Goal: Information Seeking & Learning: Learn about a topic

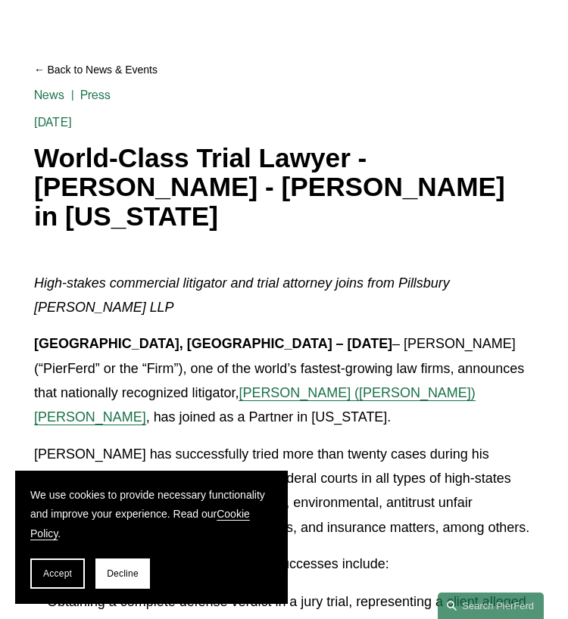
scroll to position [126, 0]
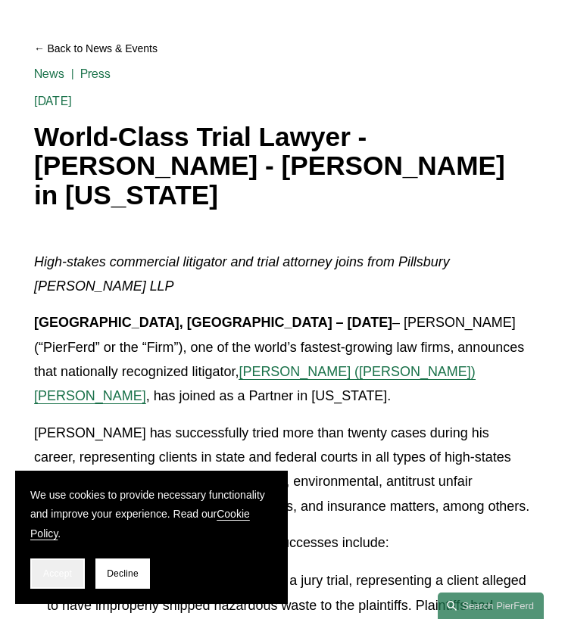
click at [73, 579] on button "Accept" at bounding box center [57, 574] width 55 height 30
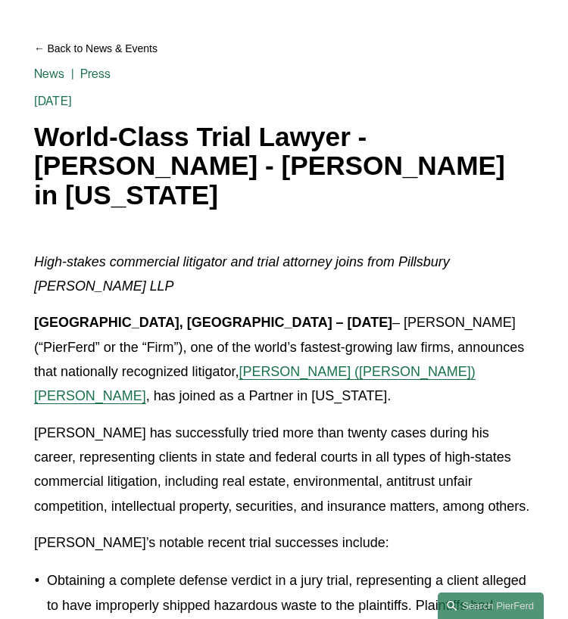
click at [270, 195] on h1 "World-Class Trial Lawyer - [PERSON_NAME] - [PERSON_NAME] in [US_STATE]" at bounding box center [284, 167] width 500 height 88
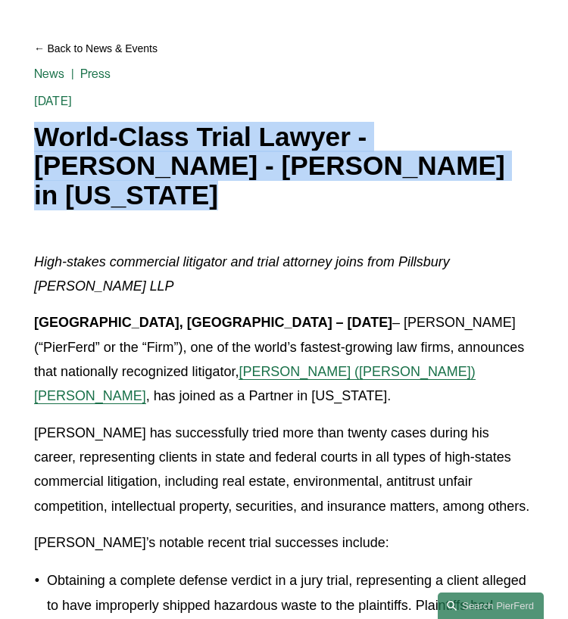
click at [270, 195] on h1 "World-Class Trial Lawyer - [PERSON_NAME] - [PERSON_NAME] in [US_STATE]" at bounding box center [284, 167] width 500 height 88
click at [205, 179] on h1 "World-Class Trial Lawyer - [PERSON_NAME] - [PERSON_NAME] in [US_STATE]" at bounding box center [284, 167] width 500 height 88
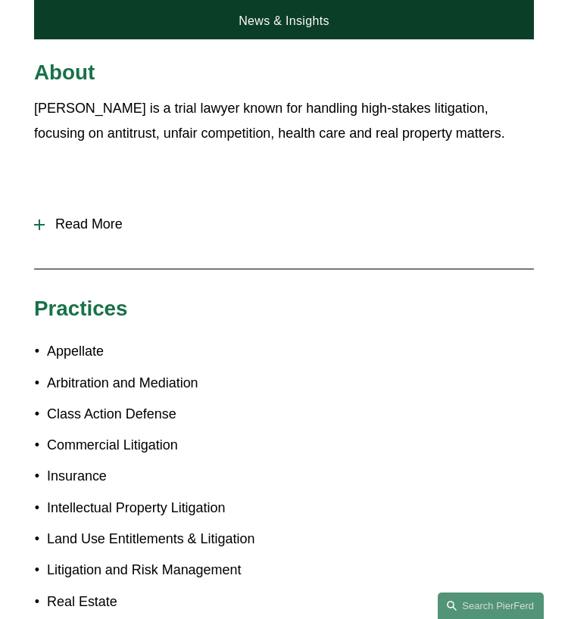
scroll to position [631, 0]
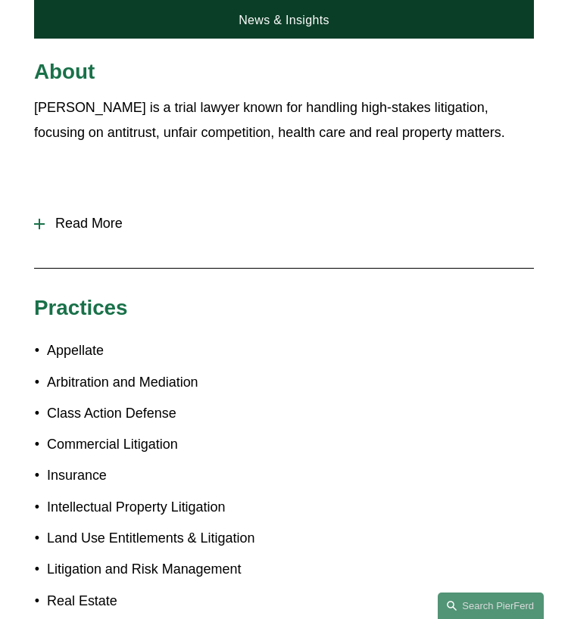
click at [82, 216] on span "Read More" at bounding box center [289, 224] width 489 height 16
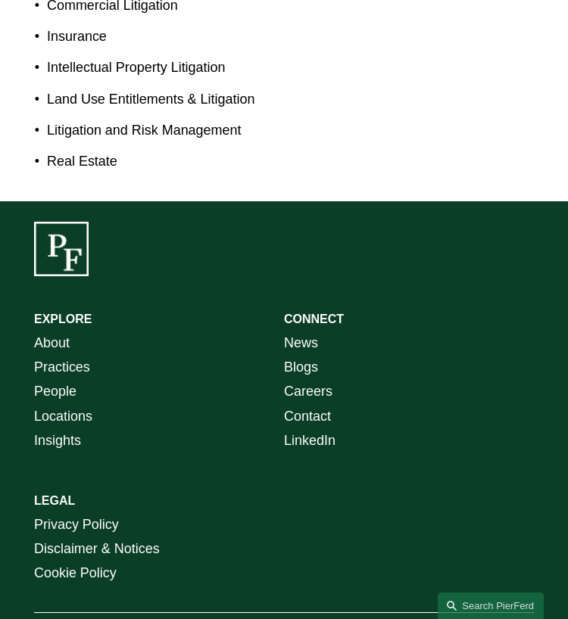
scroll to position [0, 0]
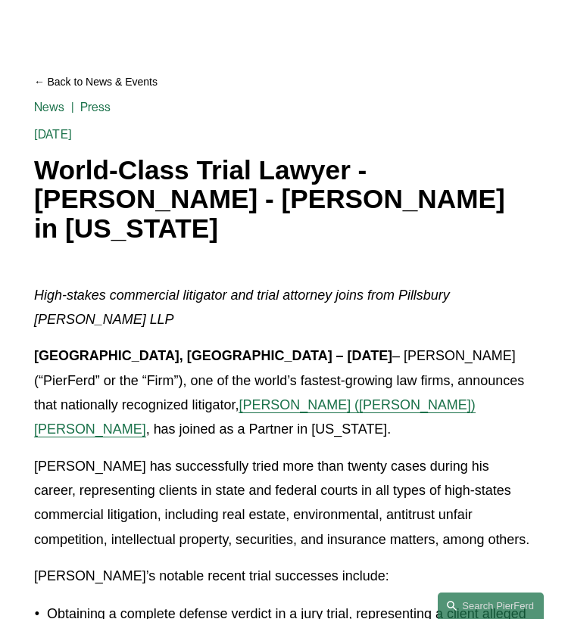
scroll to position [126, 0]
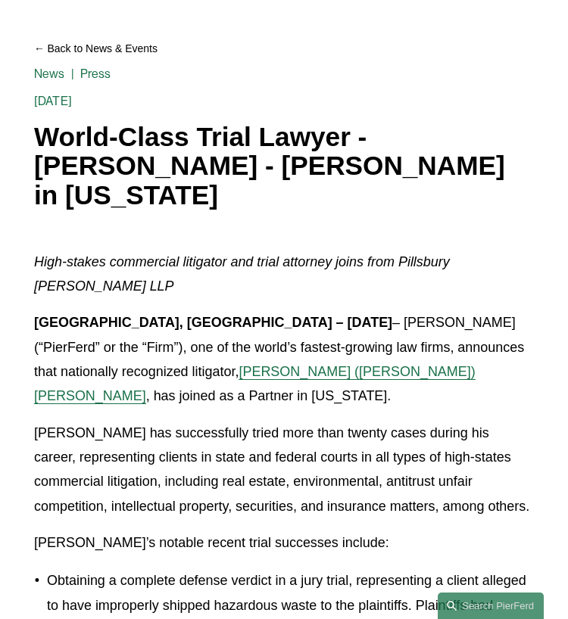
click at [236, 421] on p "Drew has successfully tried more than twenty cases during his career, represent…" at bounding box center [284, 470] width 500 height 98
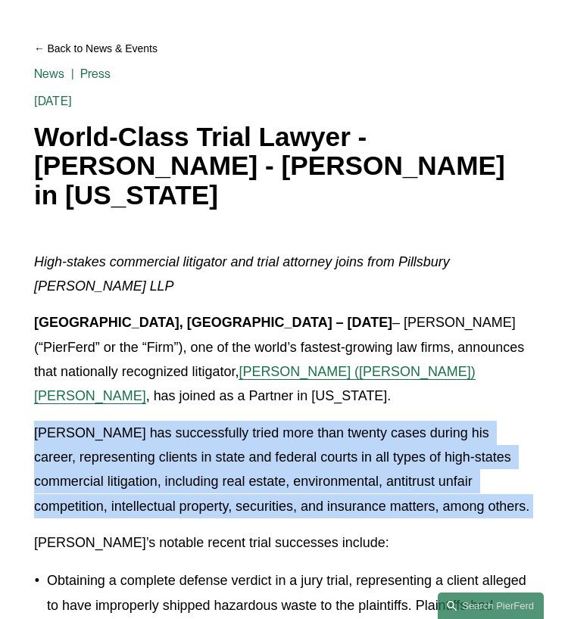
click at [236, 421] on p "Drew has successfully tried more than twenty cases during his career, represent…" at bounding box center [284, 470] width 500 height 98
click at [248, 445] on p "Drew has successfully tried more than twenty cases during his career, represent…" at bounding box center [284, 470] width 500 height 98
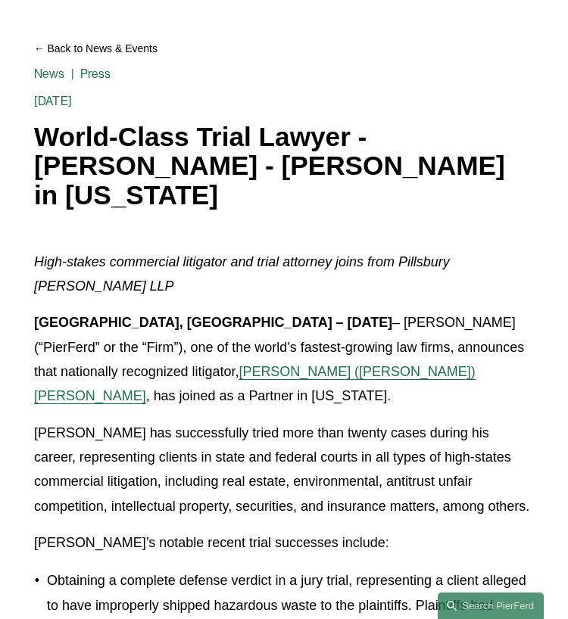
scroll to position [252, 0]
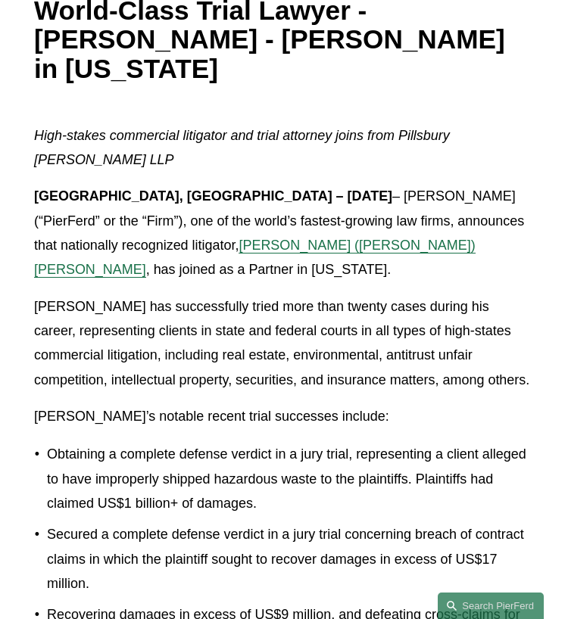
click at [246, 442] on p "Obtaining a complete defense verdict in a jury trial, representing a client all…" at bounding box center [290, 478] width 487 height 73
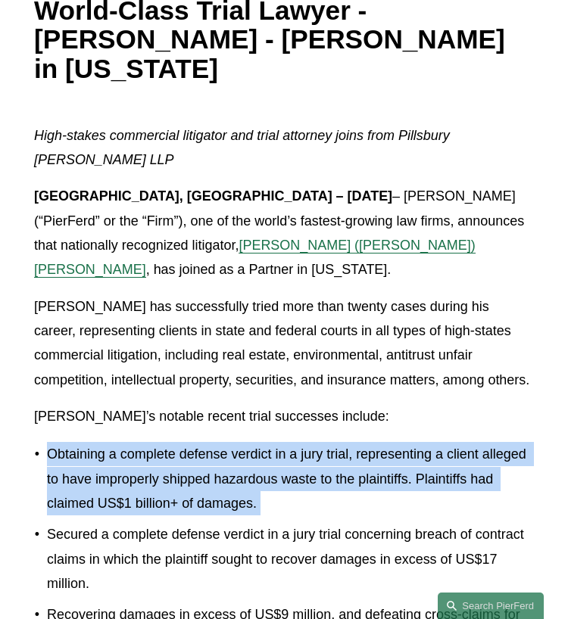
click at [246, 442] on p "Obtaining a complete defense verdict in a jury trial, representing a client all…" at bounding box center [290, 478] width 487 height 73
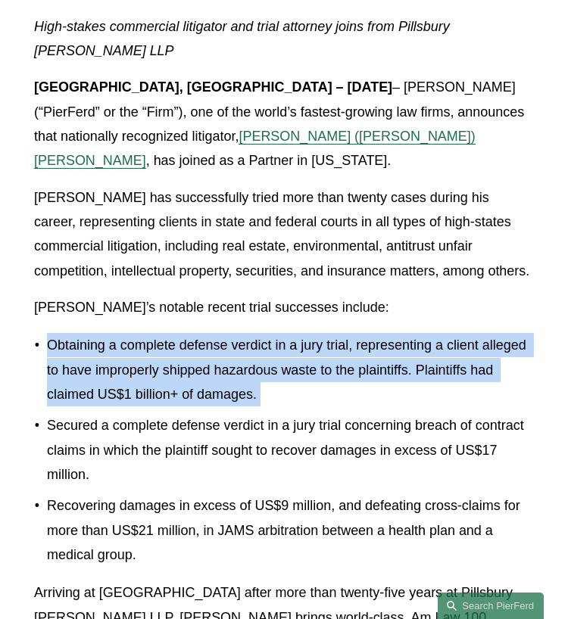
scroll to position [379, 0]
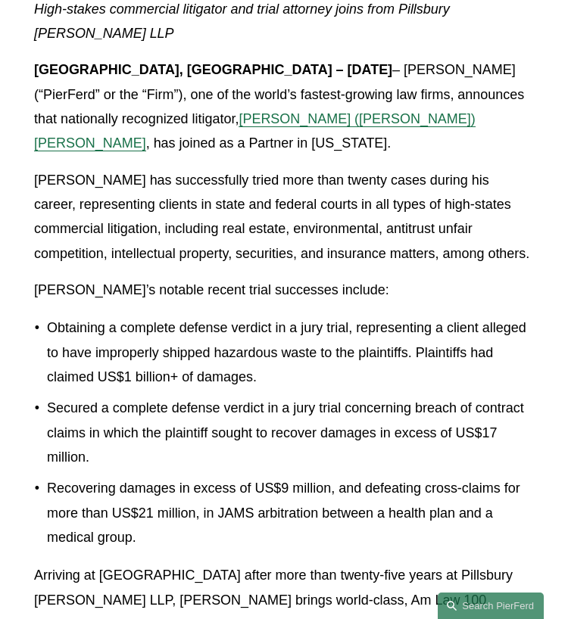
click at [245, 405] on p "Secured a complete defense verdict in a jury trial concerning breach of contrac…" at bounding box center [290, 432] width 487 height 73
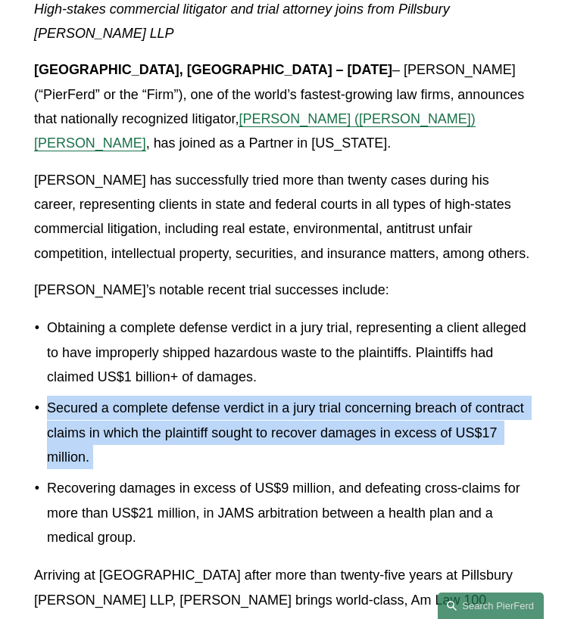
click at [245, 405] on p "Secured a complete defense verdict in a jury trial concerning breach of contrac…" at bounding box center [290, 432] width 487 height 73
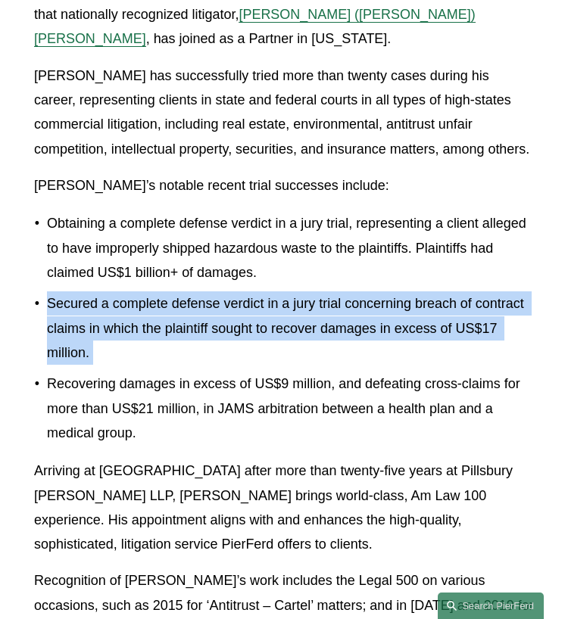
scroll to position [504, 0]
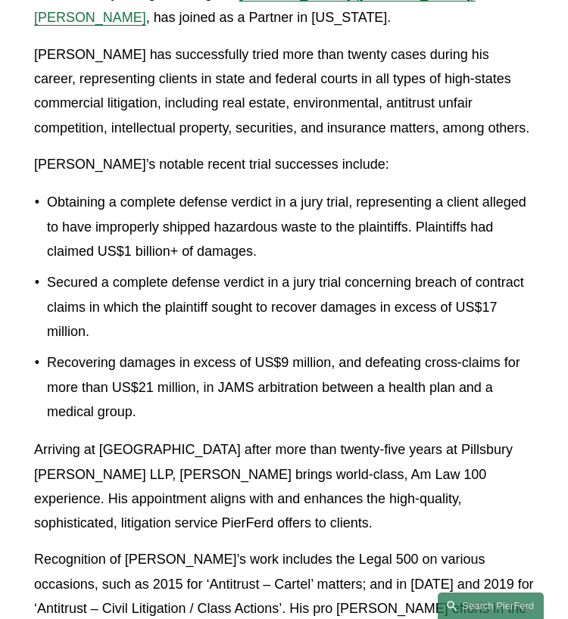
click at [264, 376] on p "Recovering damages in excess of US$9 million, and defeating cross-claims for mo…" at bounding box center [290, 387] width 487 height 73
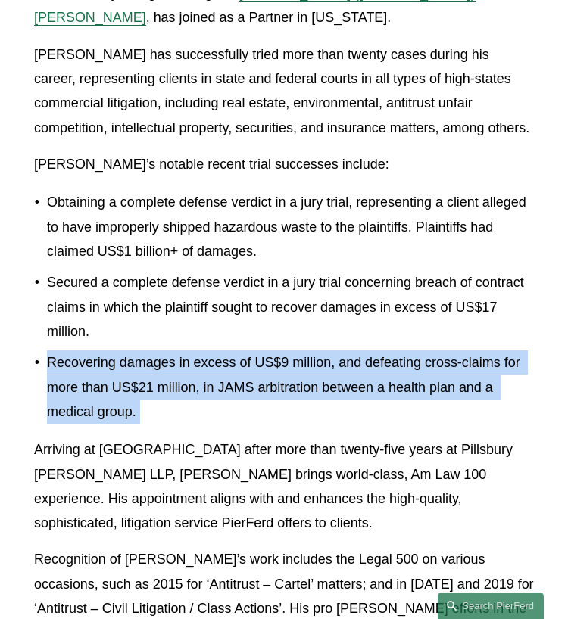
click at [264, 376] on p "Recovering damages in excess of US$9 million, and defeating cross-claims for mo…" at bounding box center [290, 387] width 487 height 73
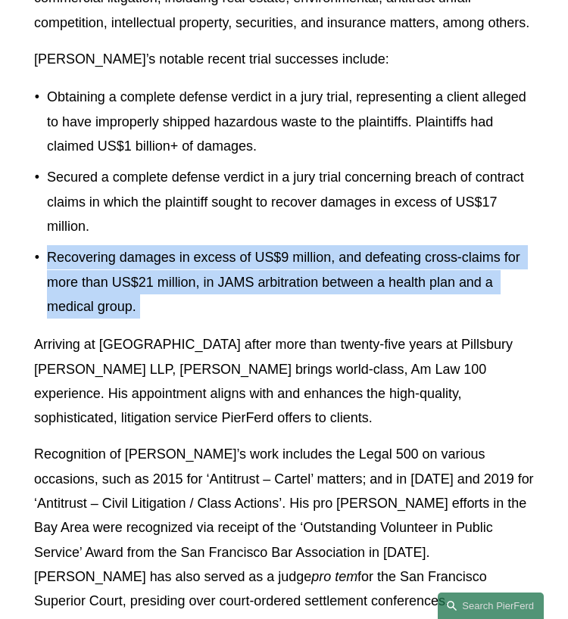
scroll to position [631, 0]
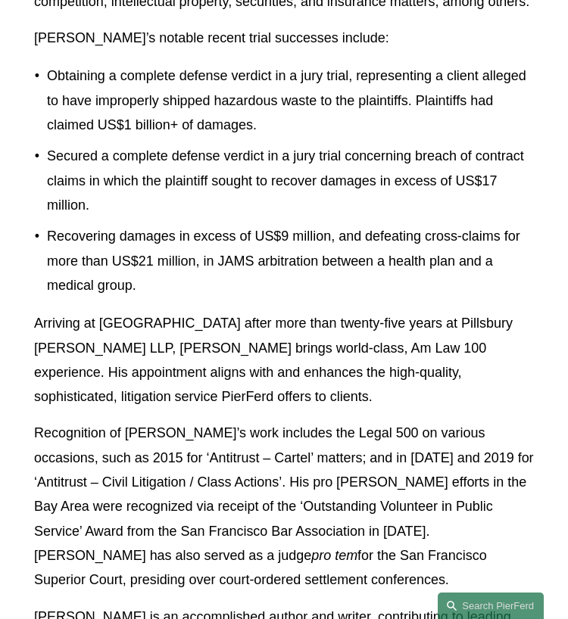
click at [262, 342] on p "Arriving at [GEOGRAPHIC_DATA] after more than twenty-five years at Pillsbury [P…" at bounding box center [284, 360] width 500 height 98
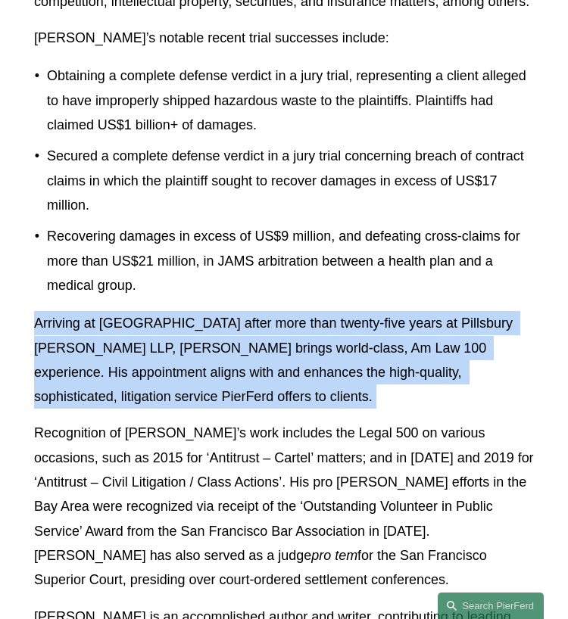
click at [262, 342] on p "Arriving at [GEOGRAPHIC_DATA] after more than twenty-five years at Pillsbury [P…" at bounding box center [284, 360] width 500 height 98
click at [253, 334] on p "Arriving at [GEOGRAPHIC_DATA] after more than twenty-five years at Pillsbury [P…" at bounding box center [284, 360] width 500 height 98
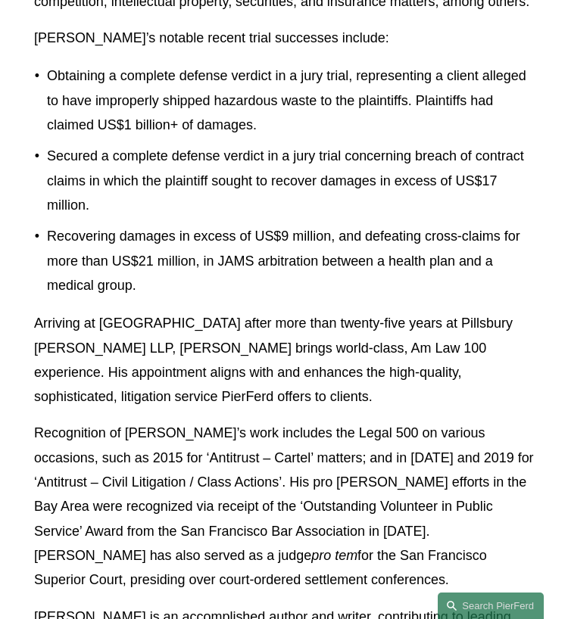
scroll to position [757, 0]
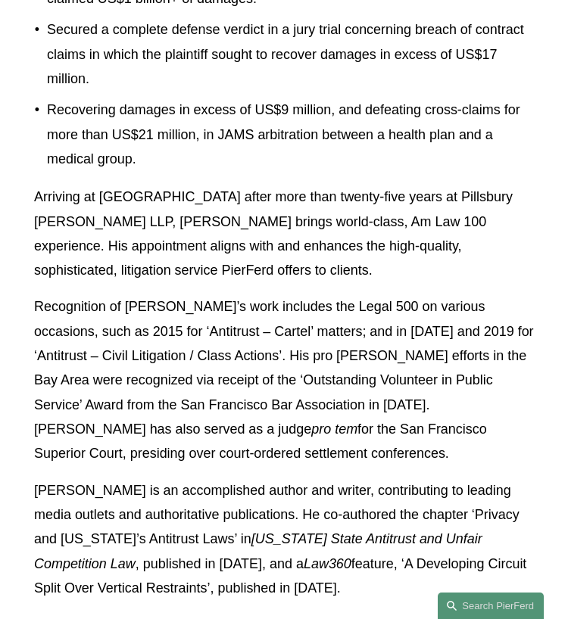
click at [263, 326] on p "Recognition of Drew’s work includes the Legal 500 on various occasions, such as…" at bounding box center [284, 380] width 500 height 171
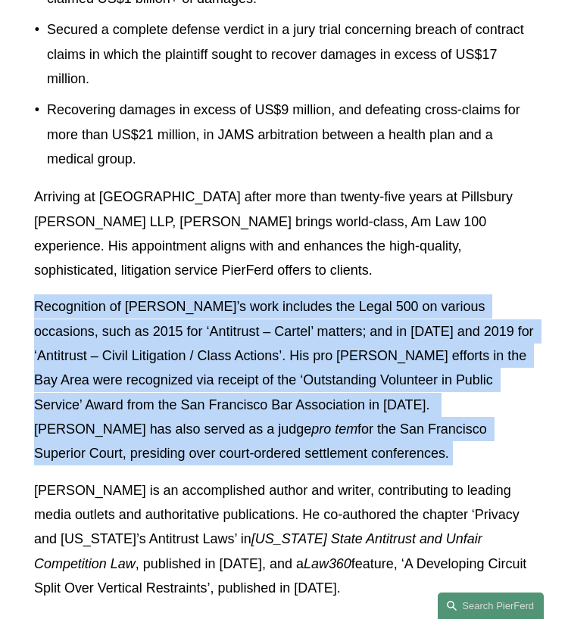
click at [263, 326] on p "Recognition of Drew’s work includes the Legal 500 on various occasions, such as…" at bounding box center [284, 380] width 500 height 171
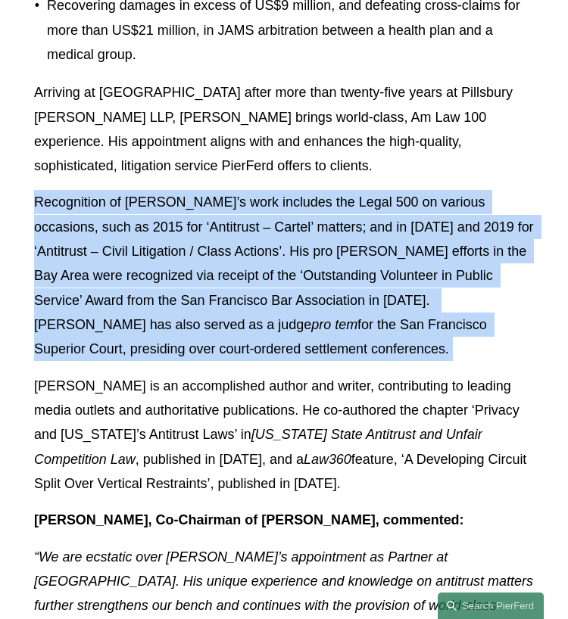
scroll to position [883, 0]
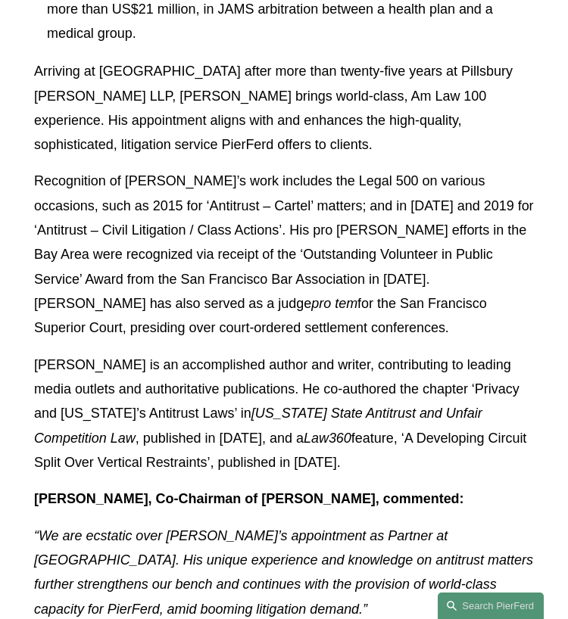
click at [263, 353] on p "Drew is an accomplished author and writer, contributing to leading media outlet…" at bounding box center [284, 414] width 500 height 123
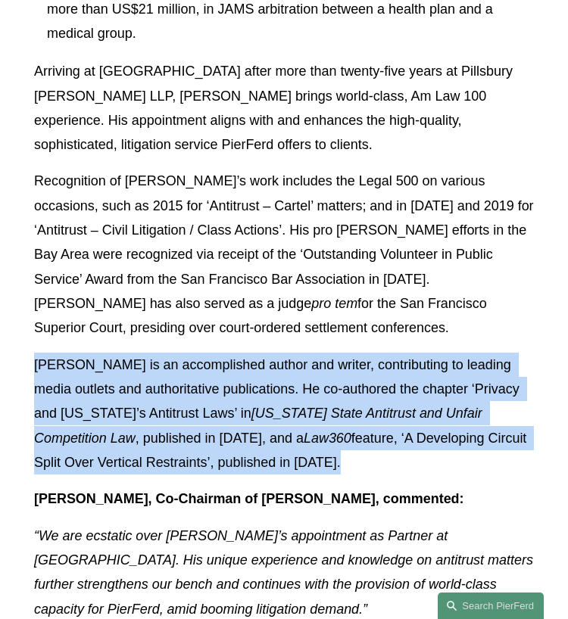
click at [263, 353] on p "Drew is an accomplished author and writer, contributing to leading media outlet…" at bounding box center [284, 414] width 500 height 123
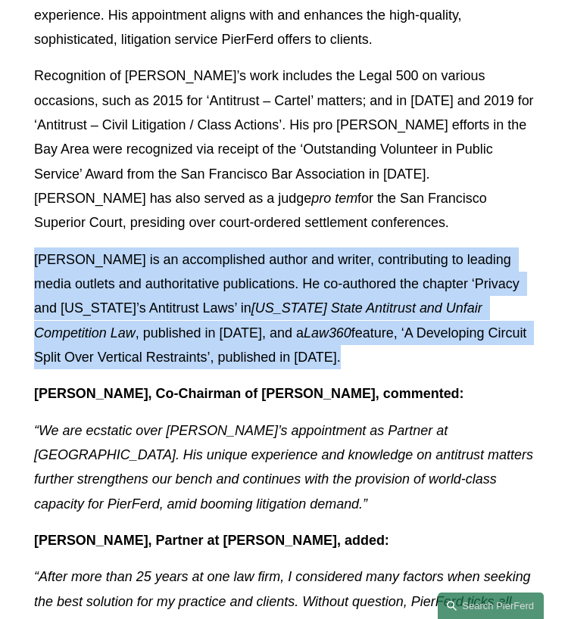
scroll to position [1009, 0]
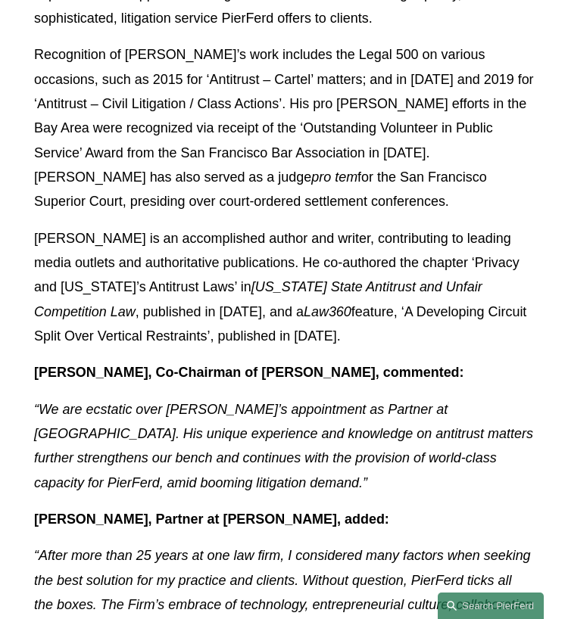
click at [256, 360] on p "[PERSON_NAME], Co-Chairman of [PERSON_NAME], commented:" at bounding box center [284, 372] width 500 height 24
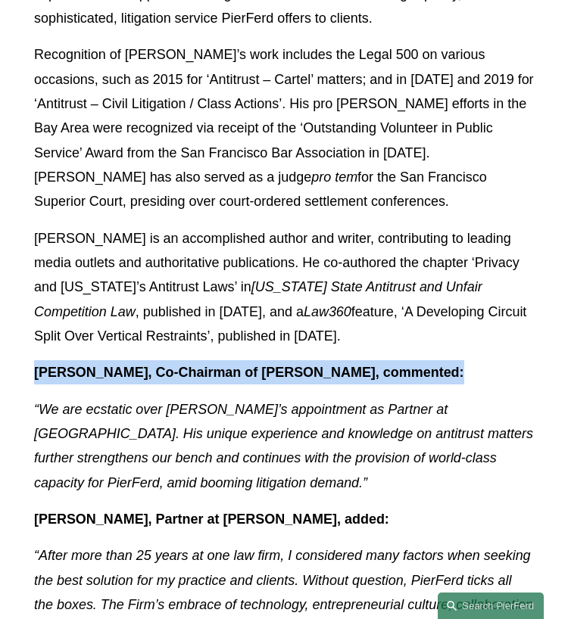
click at [256, 360] on p "[PERSON_NAME], Co-Chairman of [PERSON_NAME], commented:" at bounding box center [284, 372] width 500 height 24
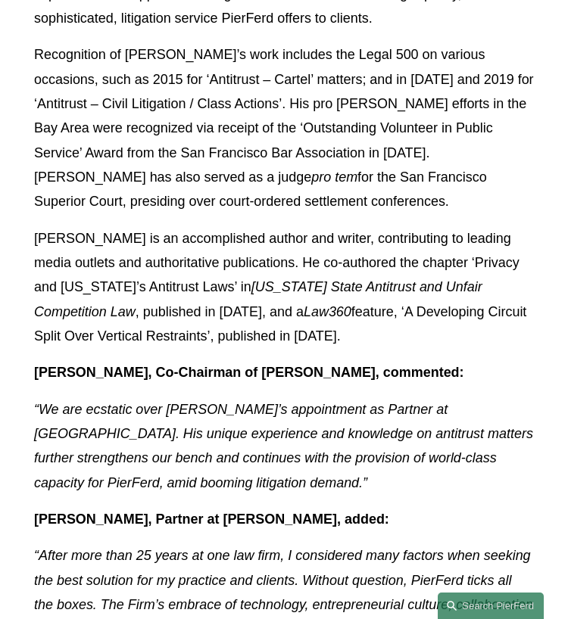
click at [261, 397] on p "“We are ecstatic over [PERSON_NAME]’s appointment as Partner at [GEOGRAPHIC_DAT…" at bounding box center [284, 446] width 500 height 98
click at [262, 397] on p "“We are ecstatic over [PERSON_NAME]’s appointment as Partner at [GEOGRAPHIC_DAT…" at bounding box center [284, 446] width 500 height 98
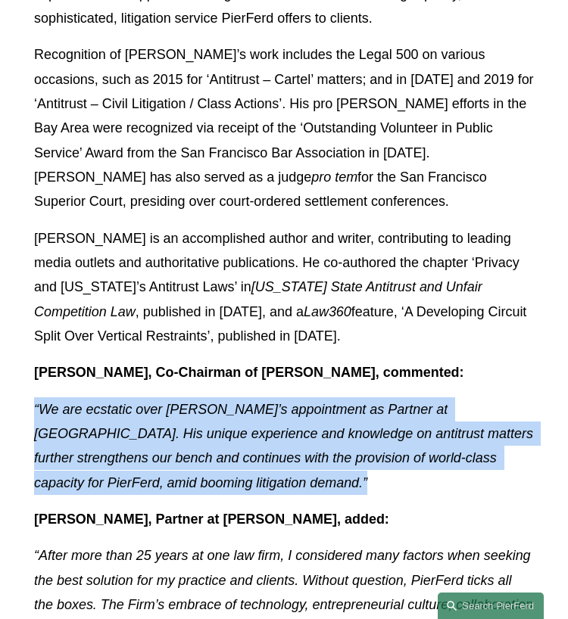
click at [262, 397] on p "“We are ecstatic over [PERSON_NAME]’s appointment as Partner at [GEOGRAPHIC_DAT…" at bounding box center [284, 446] width 500 height 98
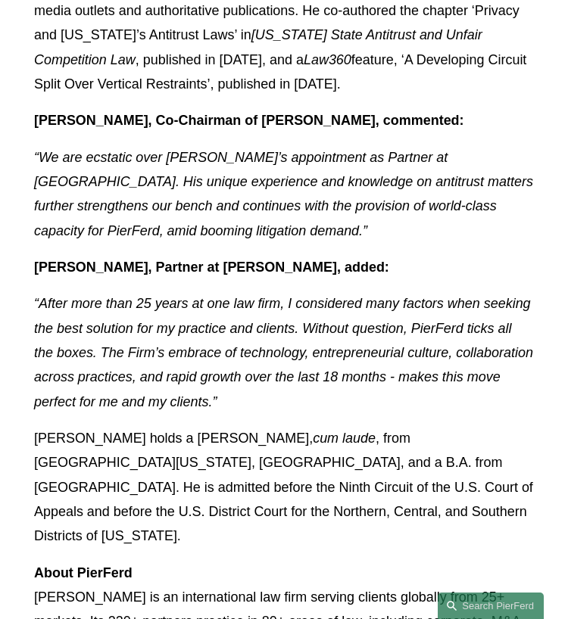
click at [273, 367] on p "“After more than 25 years at one law firm, I considered many factors when seeki…" at bounding box center [284, 352] width 500 height 123
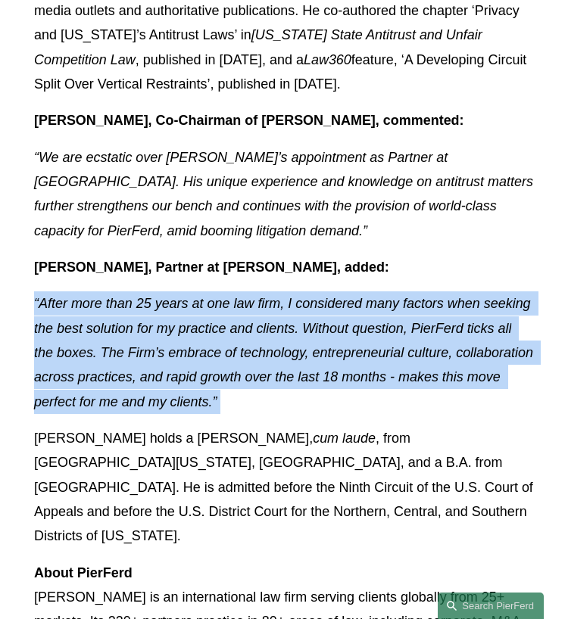
click at [273, 367] on p "“After more than 25 years at one law firm, I considered many factors when seeki…" at bounding box center [284, 352] width 500 height 123
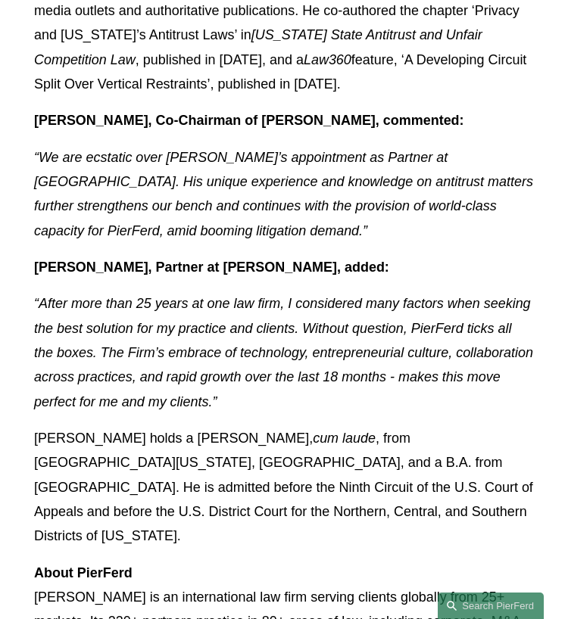
click at [275, 426] on p "Drew holds a J.D., cum laude , from University of California, Hastings College …" at bounding box center [284, 487] width 500 height 123
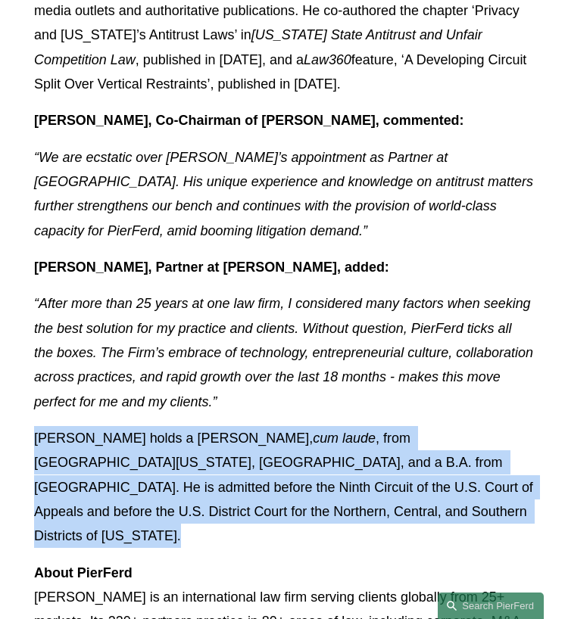
click at [275, 426] on p "Drew holds a J.D., cum laude , from University of California, Hastings College …" at bounding box center [284, 487] width 500 height 123
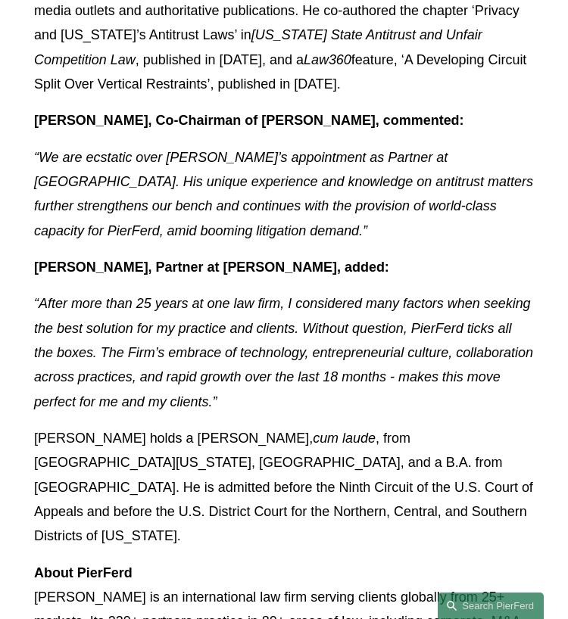
click at [265, 361] on p "“After more than 25 years at one law firm, I considered many factors when seeki…" at bounding box center [284, 352] width 500 height 123
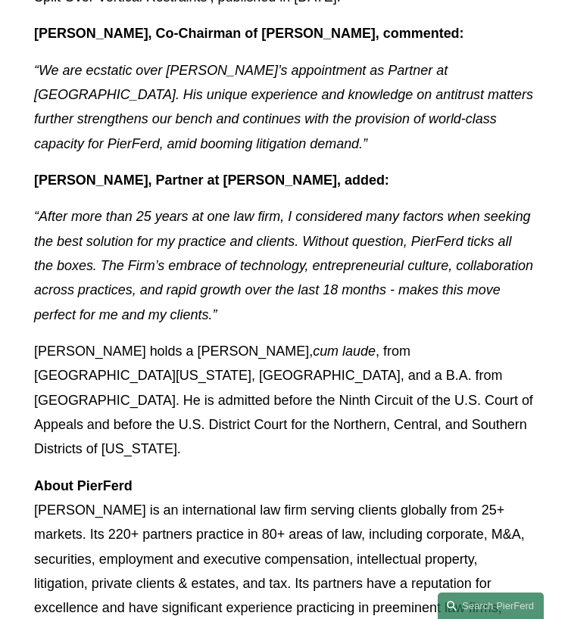
scroll to position [1388, 0]
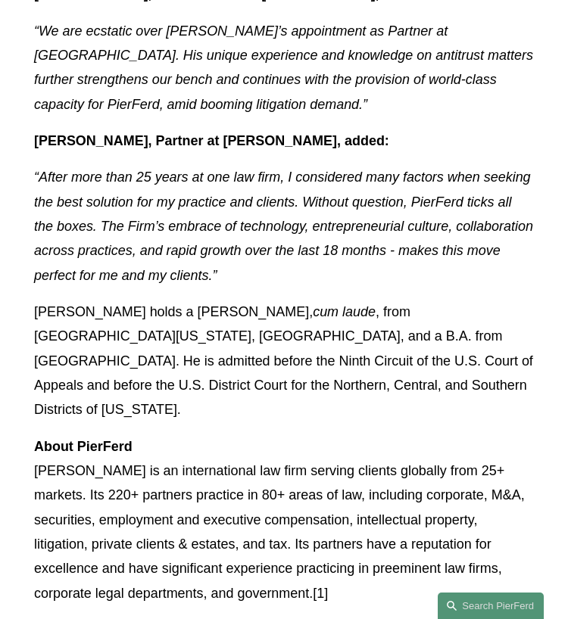
click at [265, 361] on p "Drew holds a J.D., cum laude , from University of California, Hastings College …" at bounding box center [284, 361] width 500 height 123
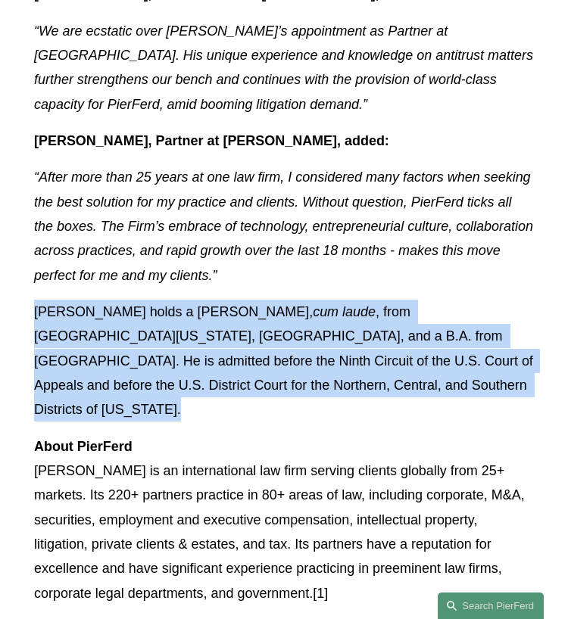
click at [265, 361] on p "Drew holds a J.D., cum laude , from University of California, Hastings College …" at bounding box center [284, 361] width 500 height 123
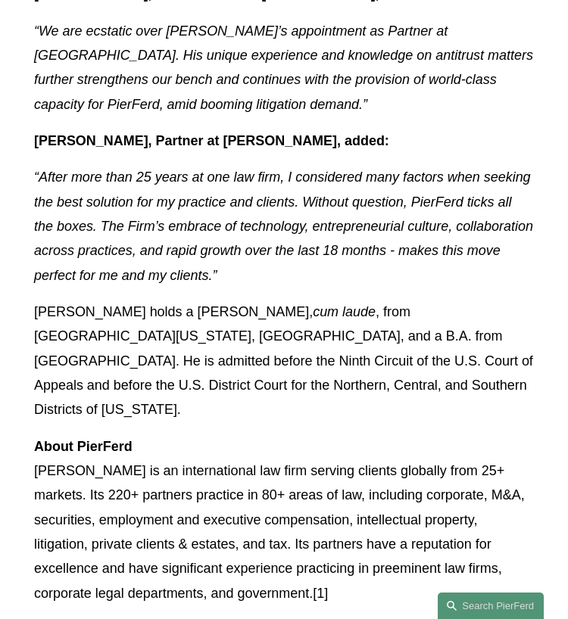
click at [279, 435] on p "About PierFerd Pierson Ferdinand LLP is an international law firm serving clien…" at bounding box center [284, 520] width 500 height 171
click at [283, 435] on p "About PierFerd Pierson Ferdinand LLP is an international law firm serving clien…" at bounding box center [284, 520] width 500 height 171
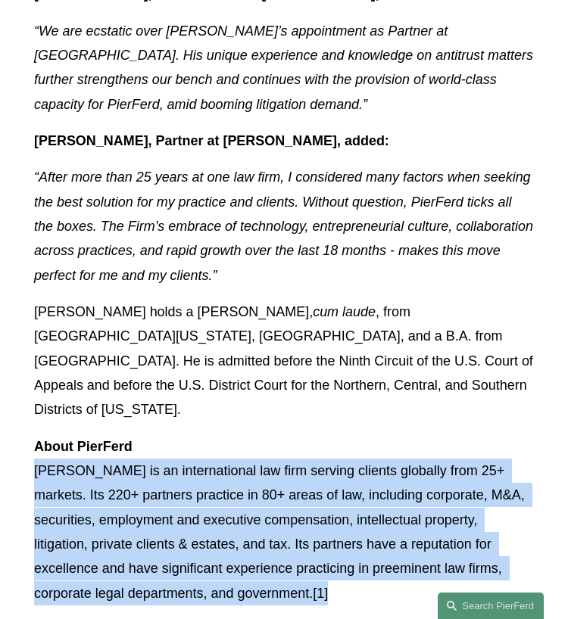
click at [283, 435] on p "About PierFerd Pierson Ferdinand LLP is an international law firm serving clien…" at bounding box center [284, 520] width 500 height 171
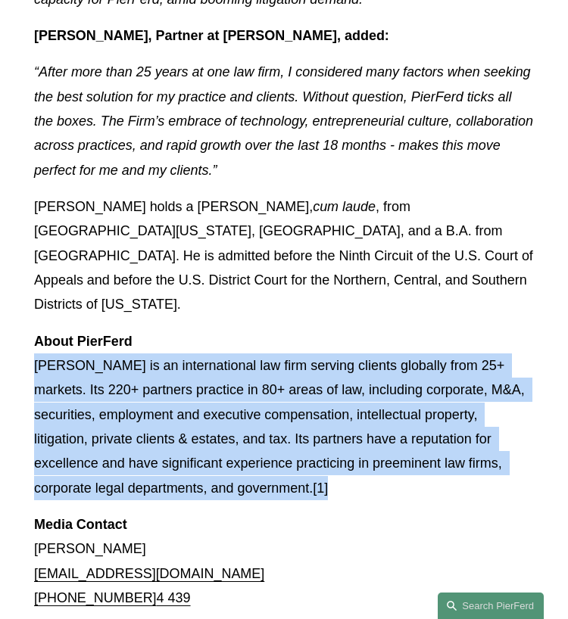
scroll to position [1514, 0]
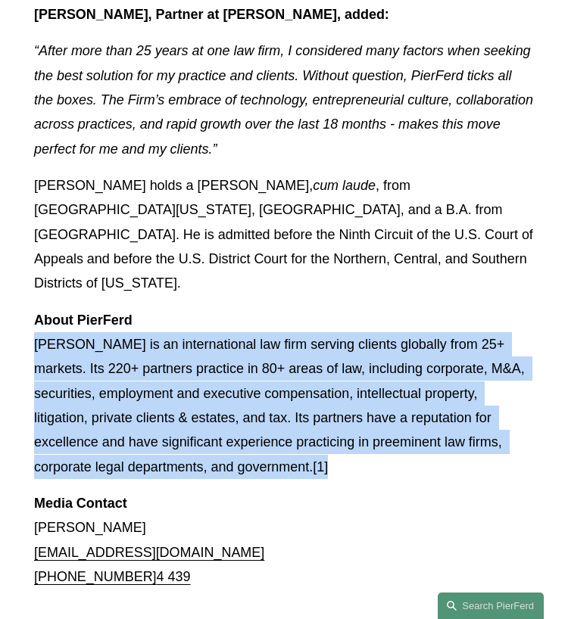
click at [282, 410] on p "About PierFerd Pierson Ferdinand LLP is an international law firm serving clien…" at bounding box center [284, 393] width 500 height 171
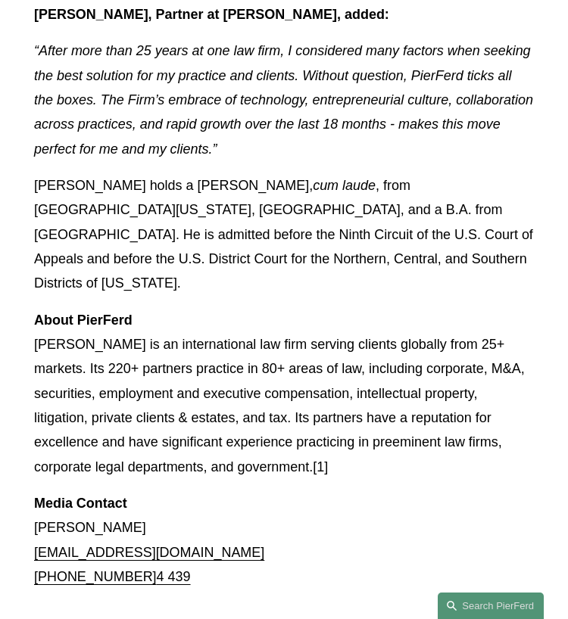
click at [283, 491] on p "Media Contact Ben Rothschild pf@thoburns.com +44 7564 58 4 439" at bounding box center [284, 540] width 500 height 98
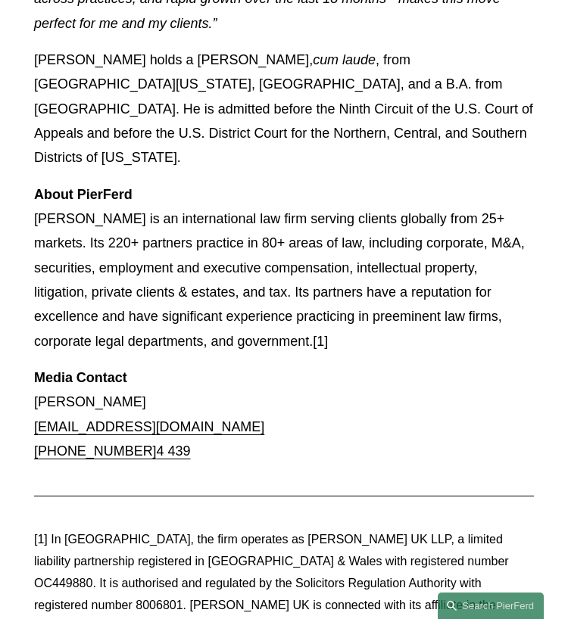
click at [285, 476] on div at bounding box center [283, 496] width 525 height 40
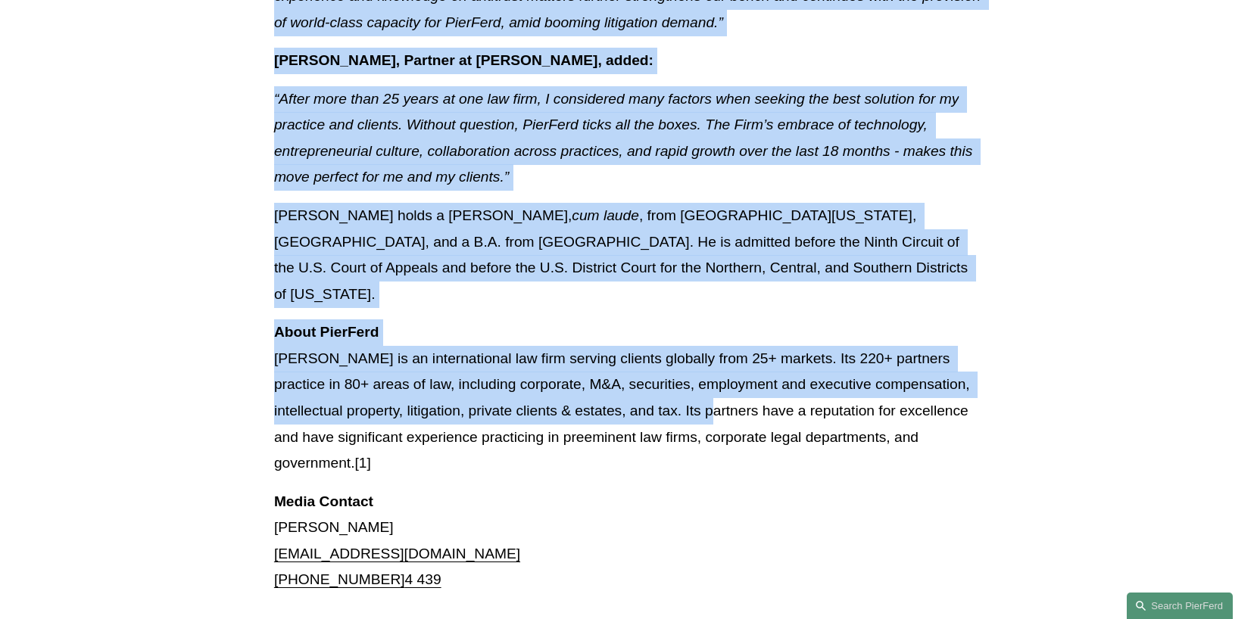
scroll to position [1640, 0]
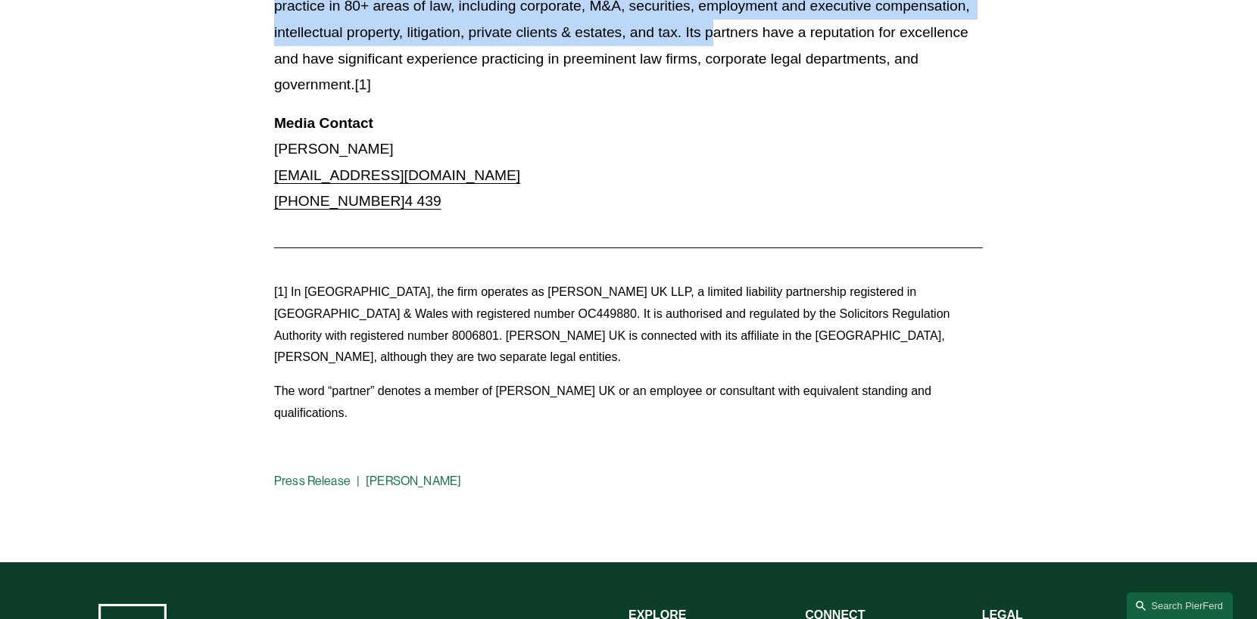
drag, startPoint x: 257, startPoint y: 200, endPoint x: 659, endPoint y: 404, distance: 450.0
click at [567, 404] on div "[1] In London, the firm operates as Pierson Ferdinand UK LLP, a limited liabili…" at bounding box center [628, 353] width 734 height 169
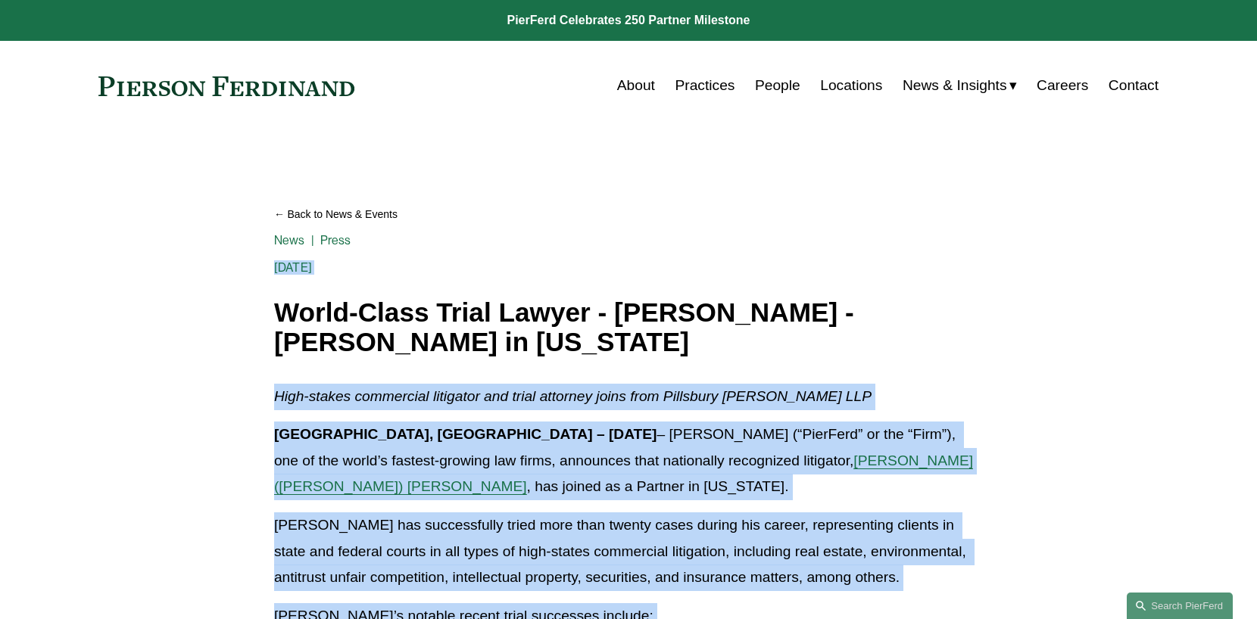
scroll to position [0, 0]
drag, startPoint x: 621, startPoint y: 449, endPoint x: 86, endPoint y: 86, distance: 646.3
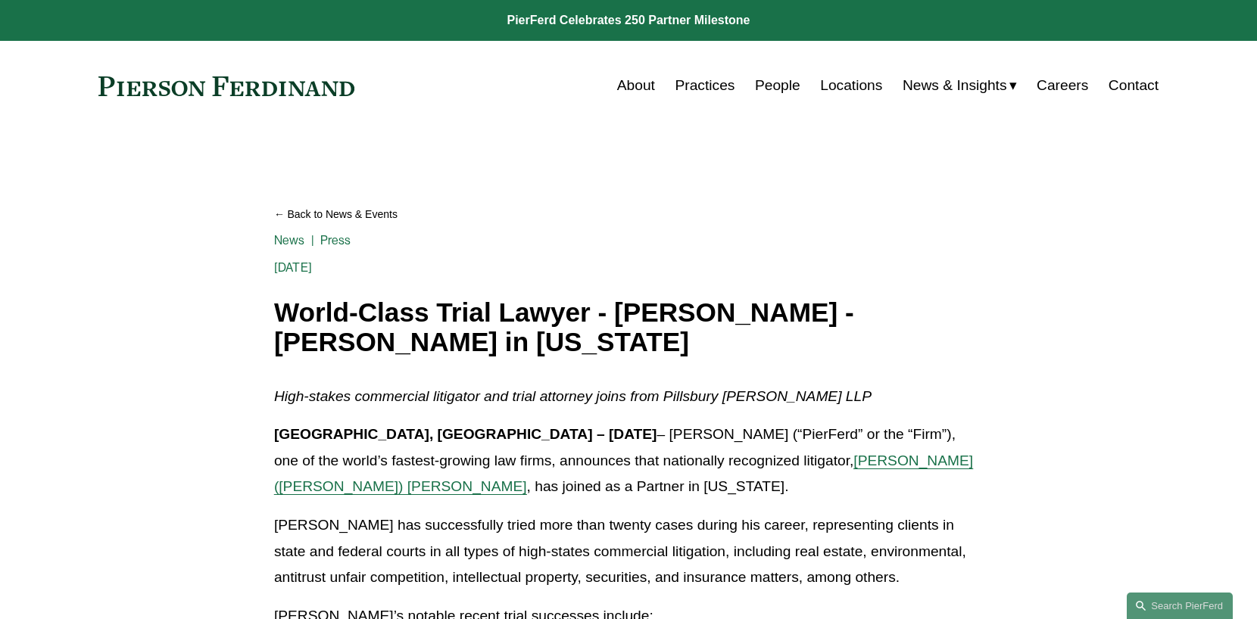
click at [73, 88] on div "Skip to Content About Practices People Locations" at bounding box center [628, 85] width 1257 height 89
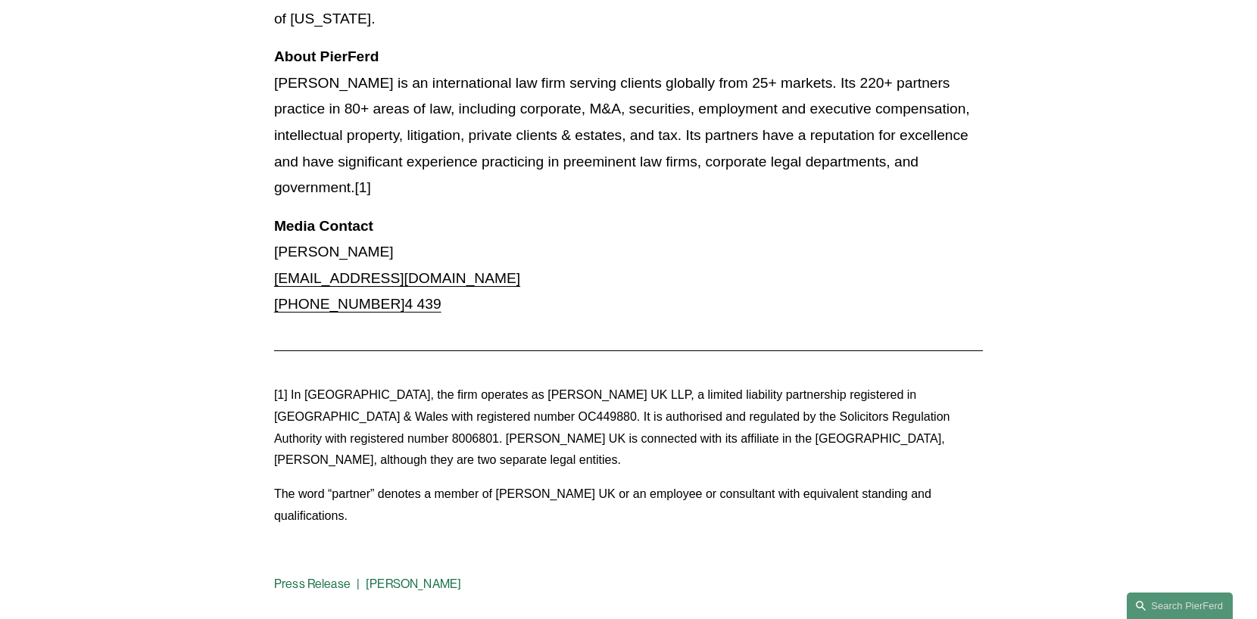
scroll to position [1640, 0]
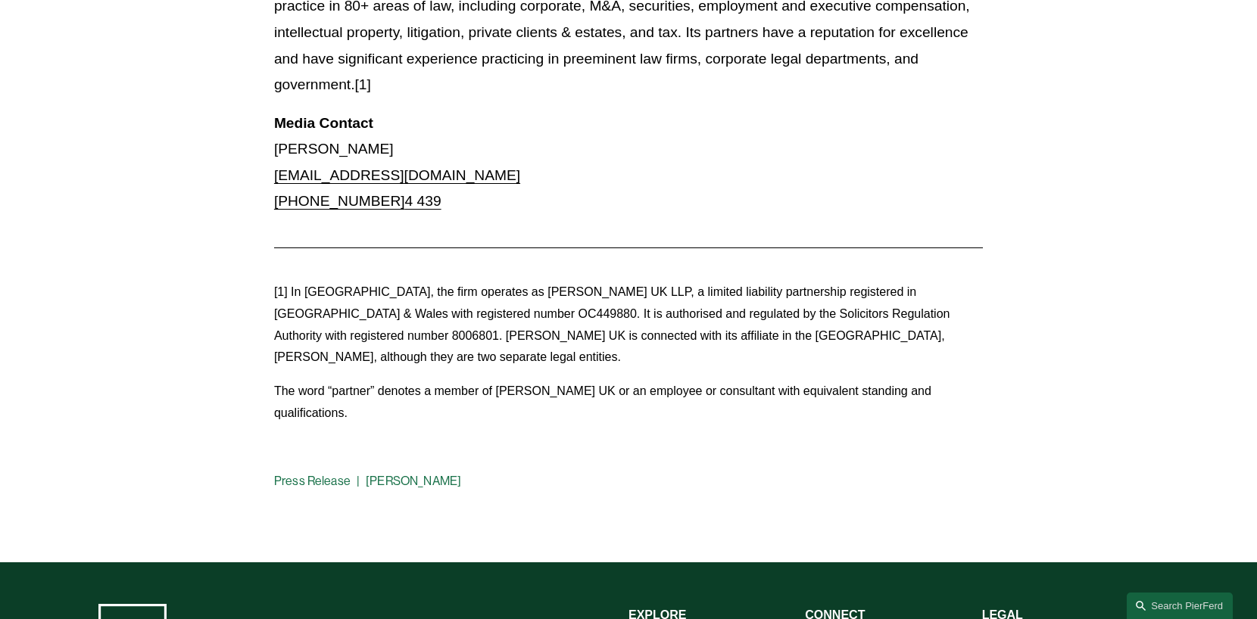
drag, startPoint x: 75, startPoint y: 82, endPoint x: 557, endPoint y: 472, distance: 620.2
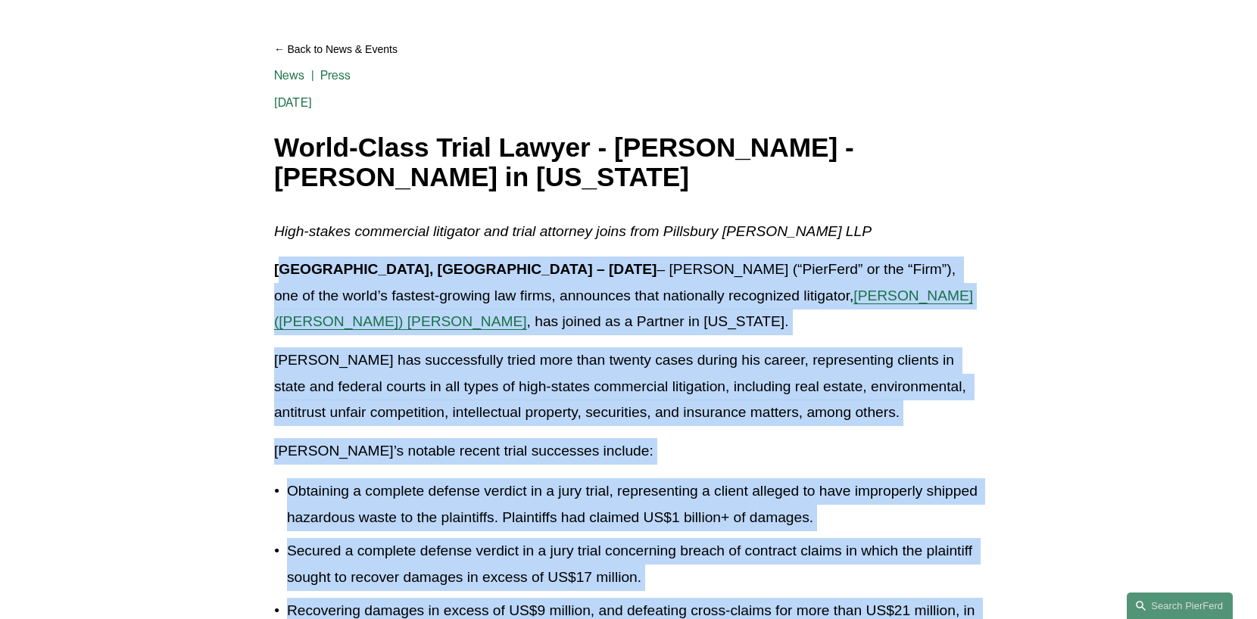
scroll to position [126, 0]
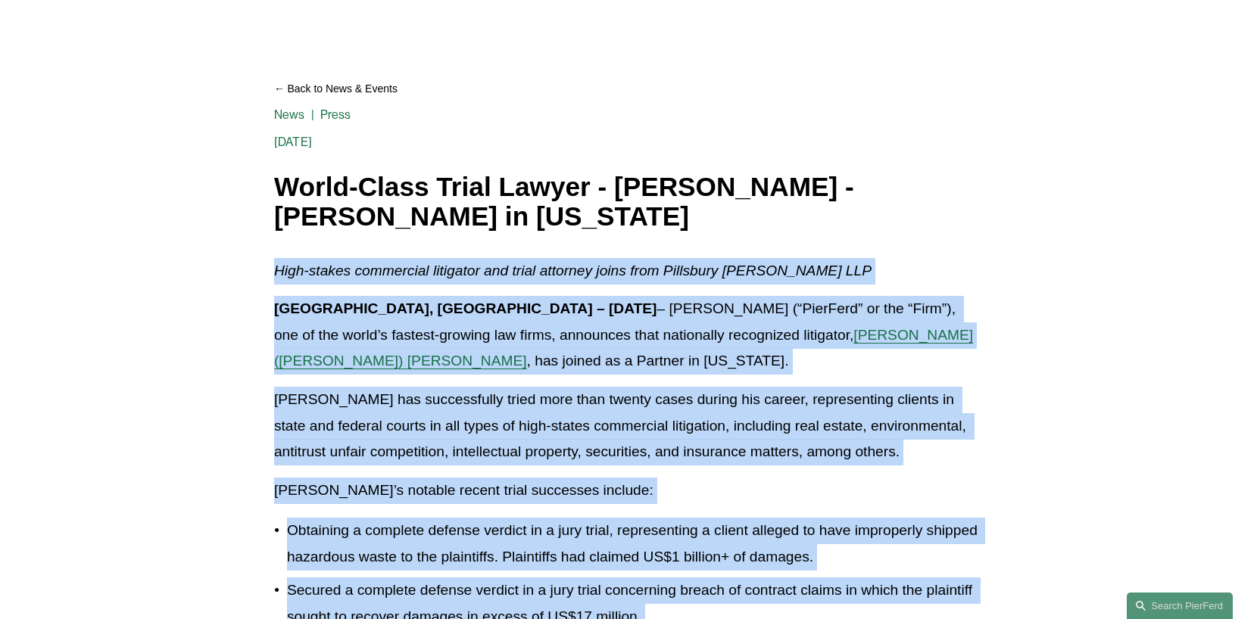
drag, startPoint x: 557, startPoint y: 470, endPoint x: 253, endPoint y: 254, distance: 373.5
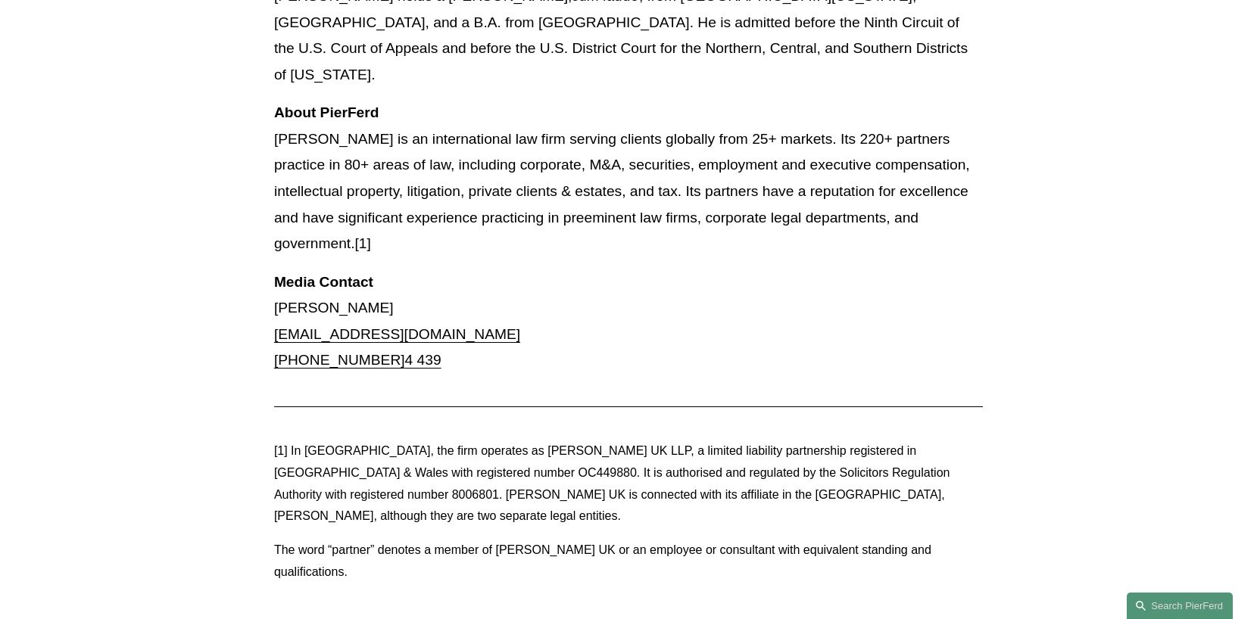
scroll to position [1514, 0]
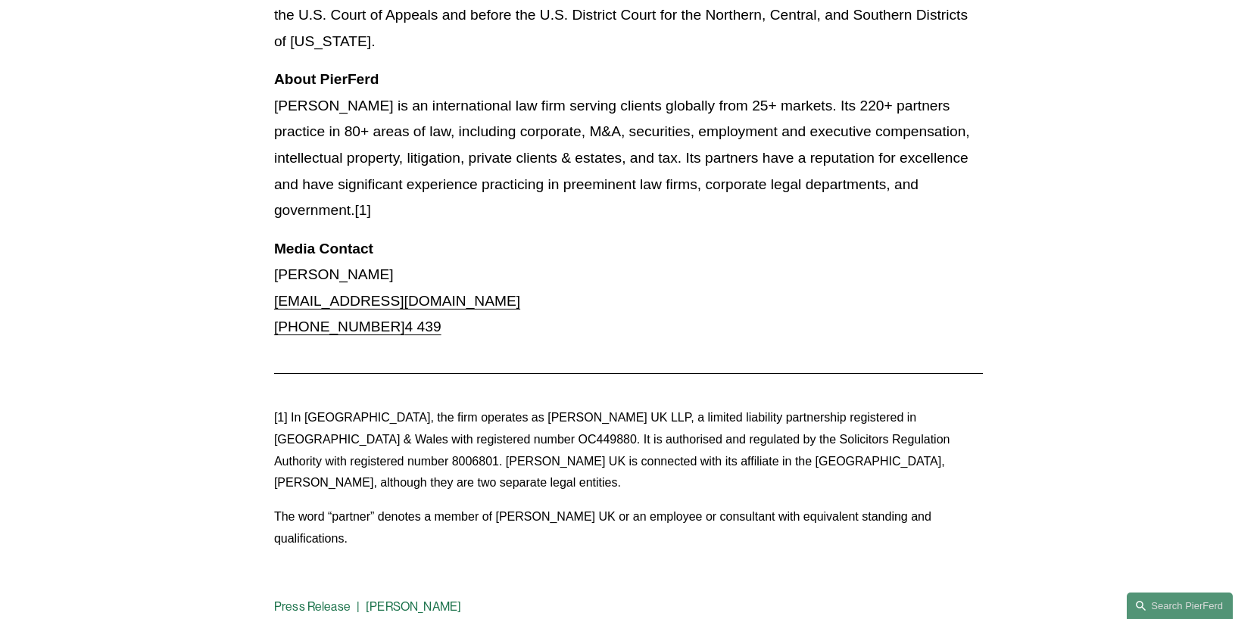
drag, startPoint x: 183, startPoint y: 98, endPoint x: 622, endPoint y: 584, distance: 655.0
click at [567, 601] on div "Press Release Drew Lanphere" at bounding box center [628, 607] width 709 height 12
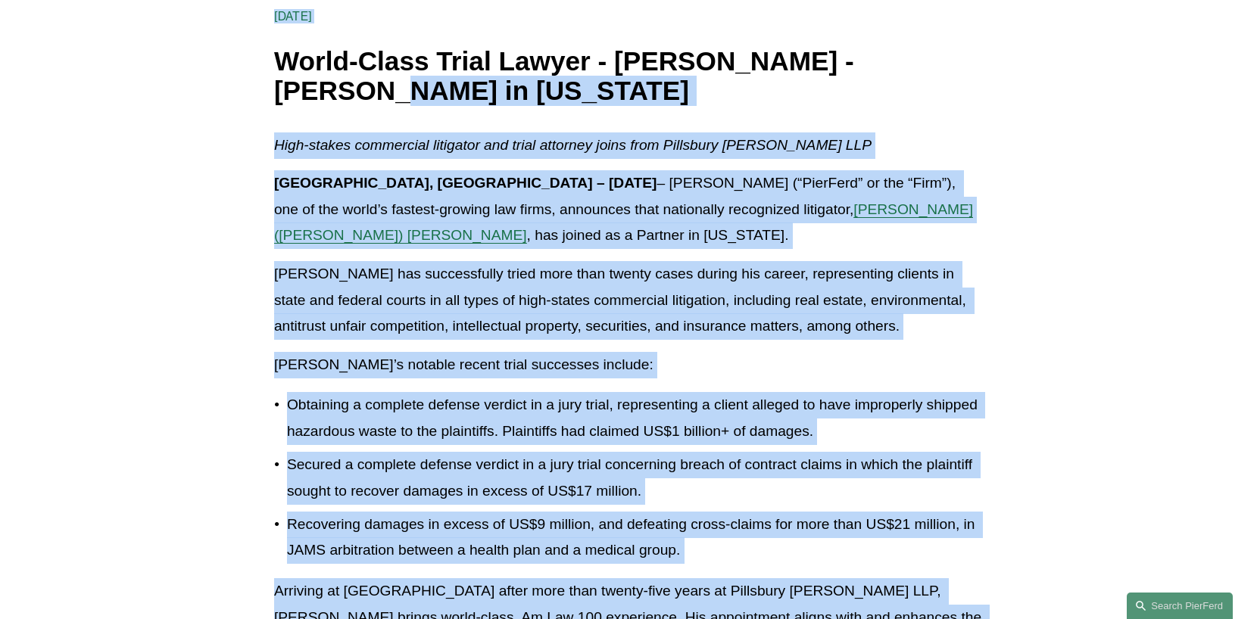
scroll to position [0, 0]
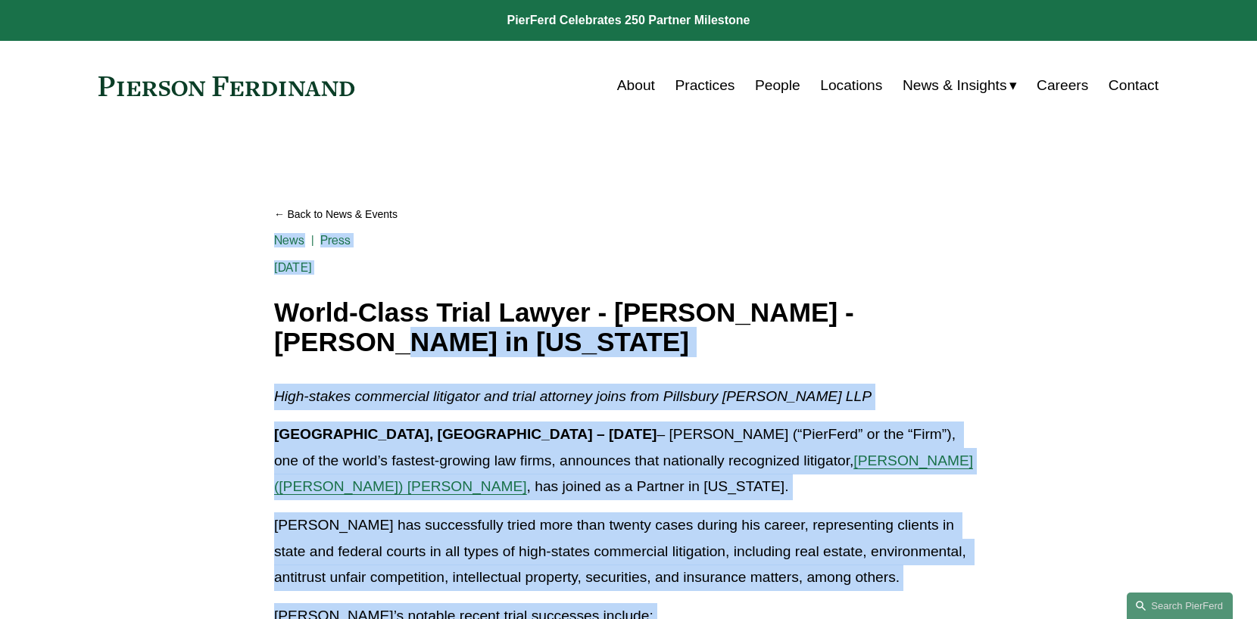
drag, startPoint x: 633, startPoint y: 577, endPoint x: 79, endPoint y: 71, distance: 749.7
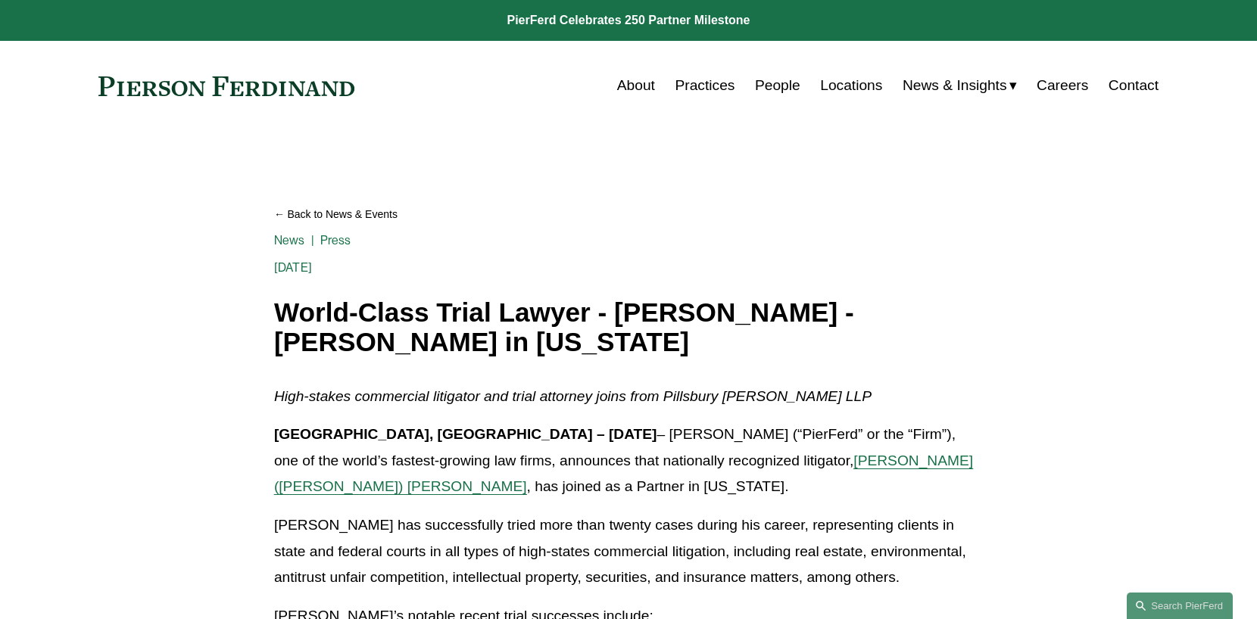
click at [79, 70] on div "Skip to Content About Practices People Locations" at bounding box center [628, 85] width 1257 height 89
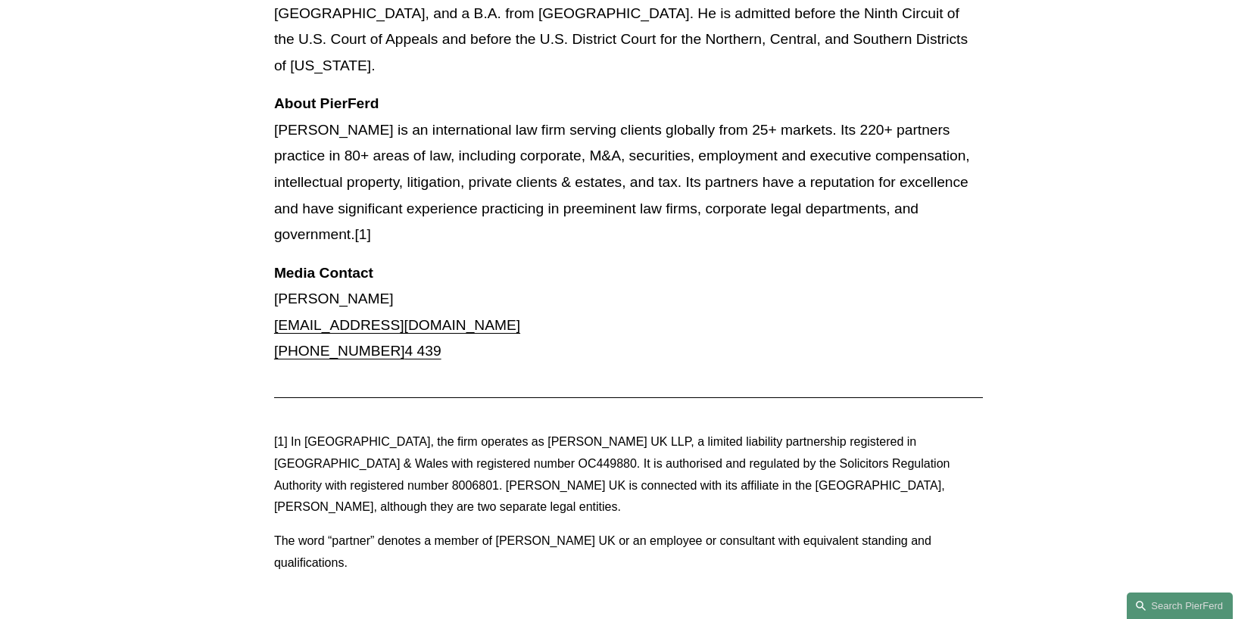
scroll to position [1514, 0]
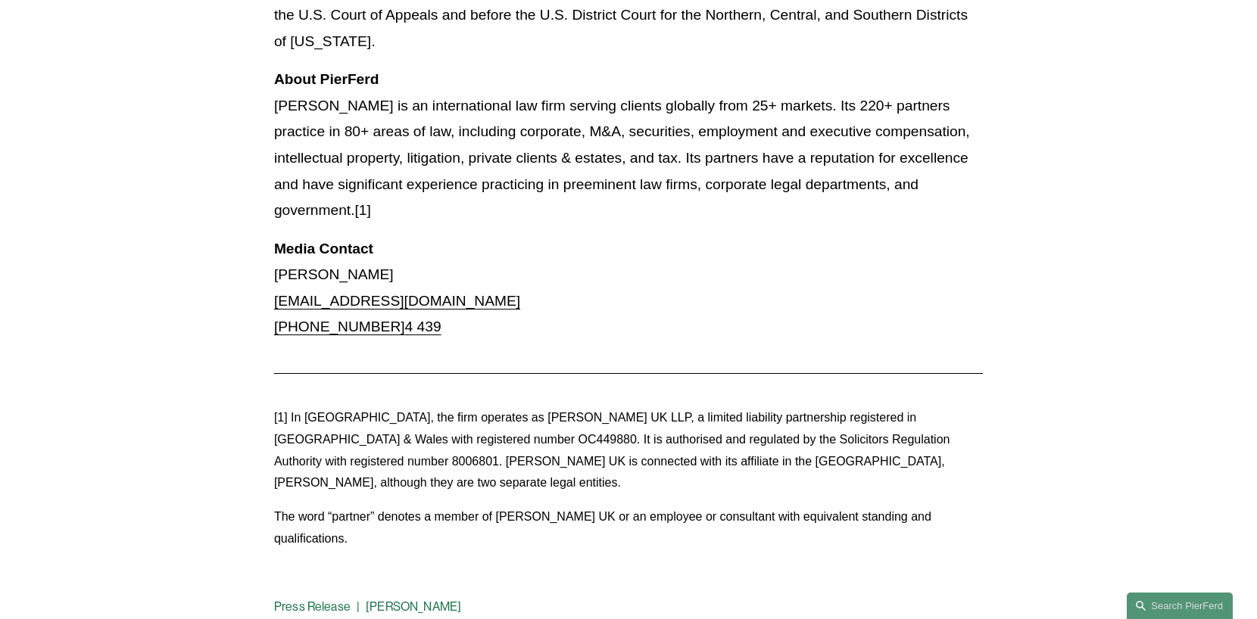
drag, startPoint x: 80, startPoint y: 70, endPoint x: 560, endPoint y: 575, distance: 696.7
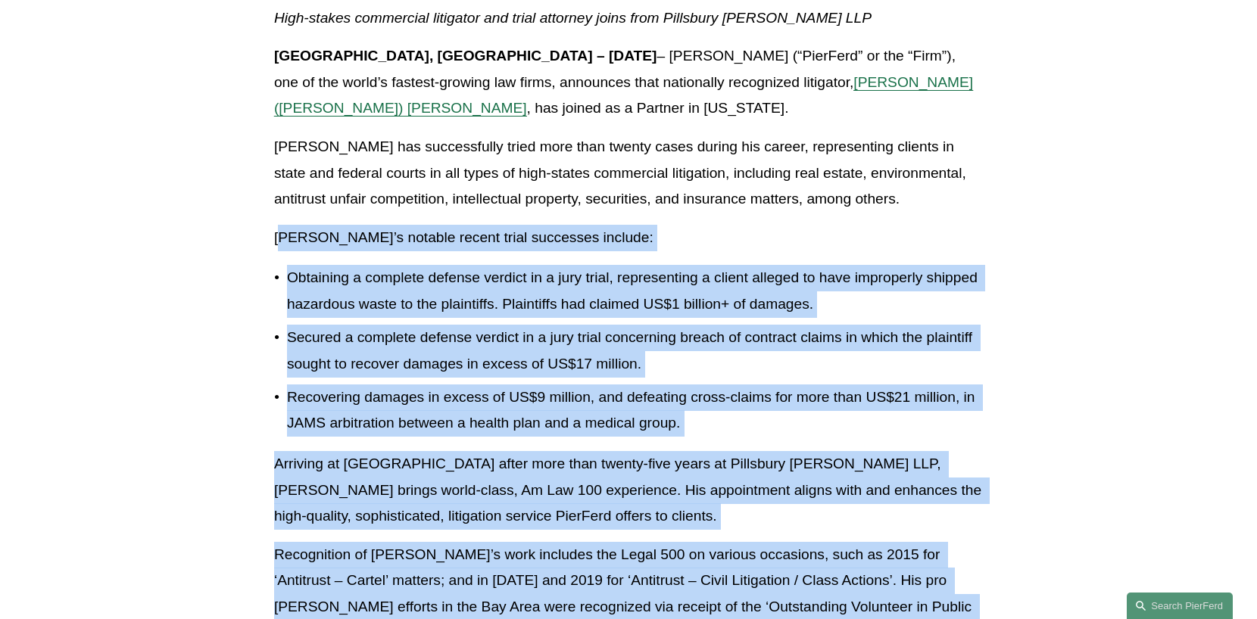
scroll to position [0, 0]
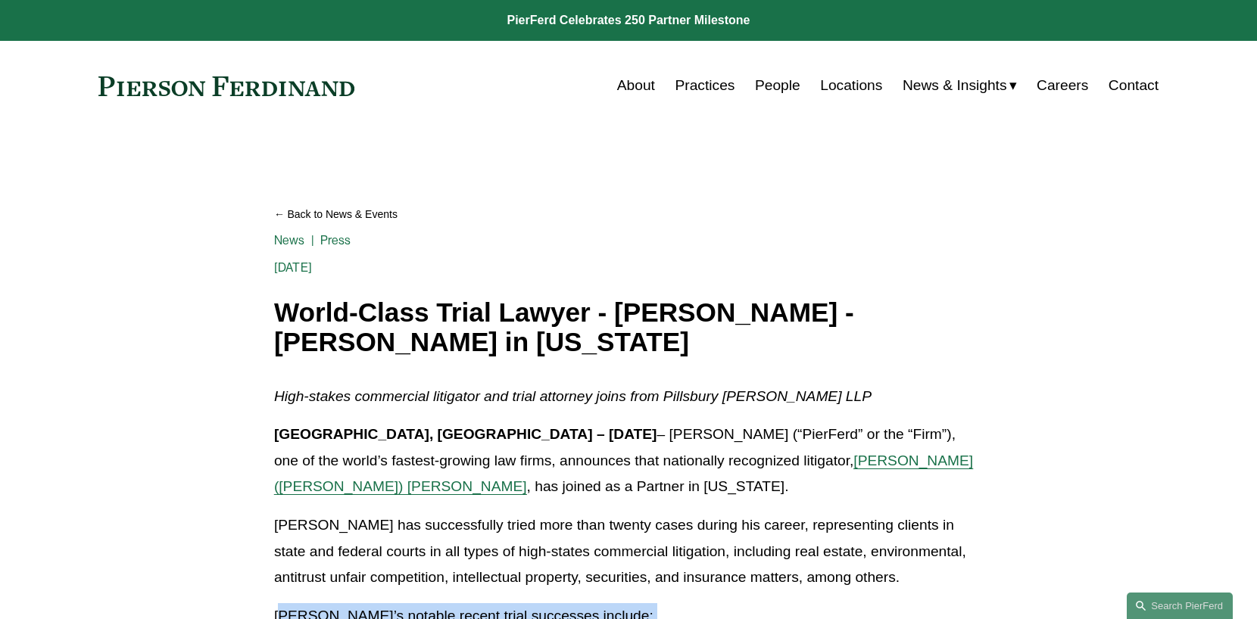
drag, startPoint x: 561, startPoint y: 577, endPoint x: 92, endPoint y: 72, distance: 688.9
click at [92, 72] on div "Skip to Content About Practices People Locations" at bounding box center [628, 85] width 1257 height 89
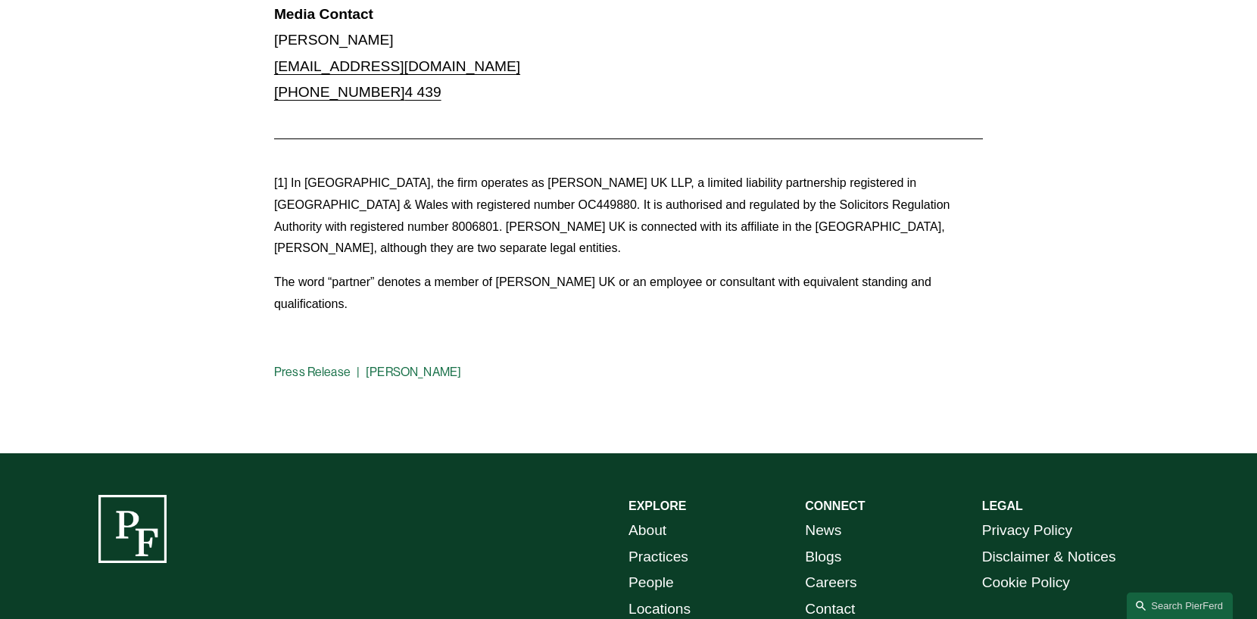
scroll to position [1766, 0]
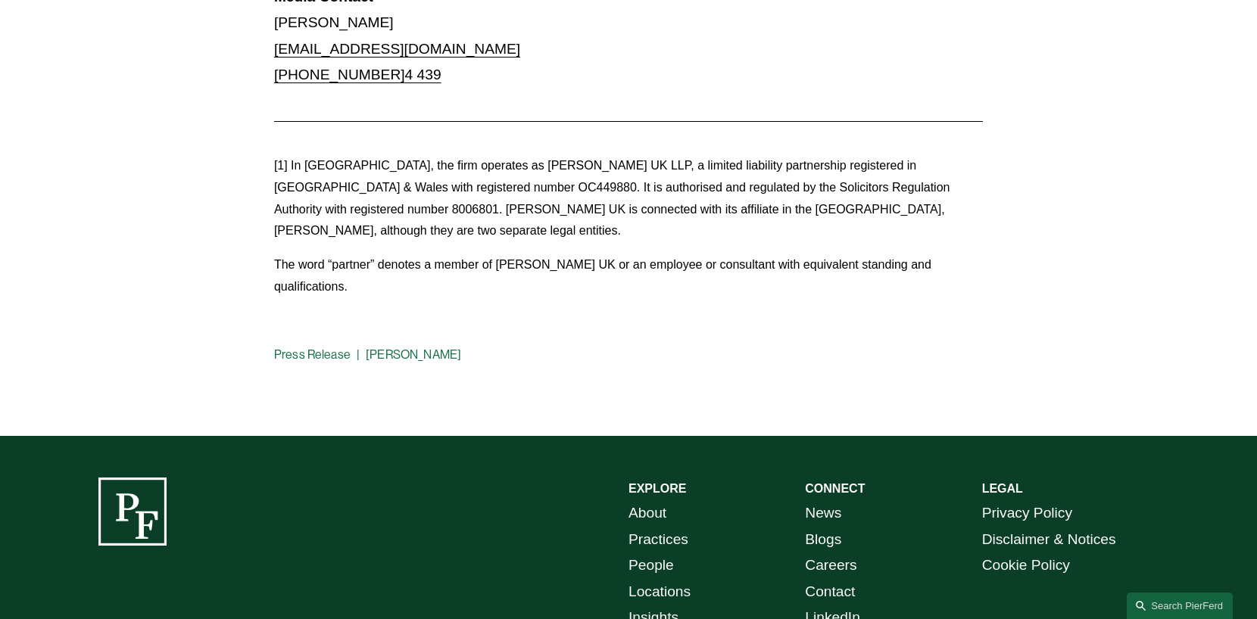
drag, startPoint x: 88, startPoint y: 67, endPoint x: 457, endPoint y: 357, distance: 469.7
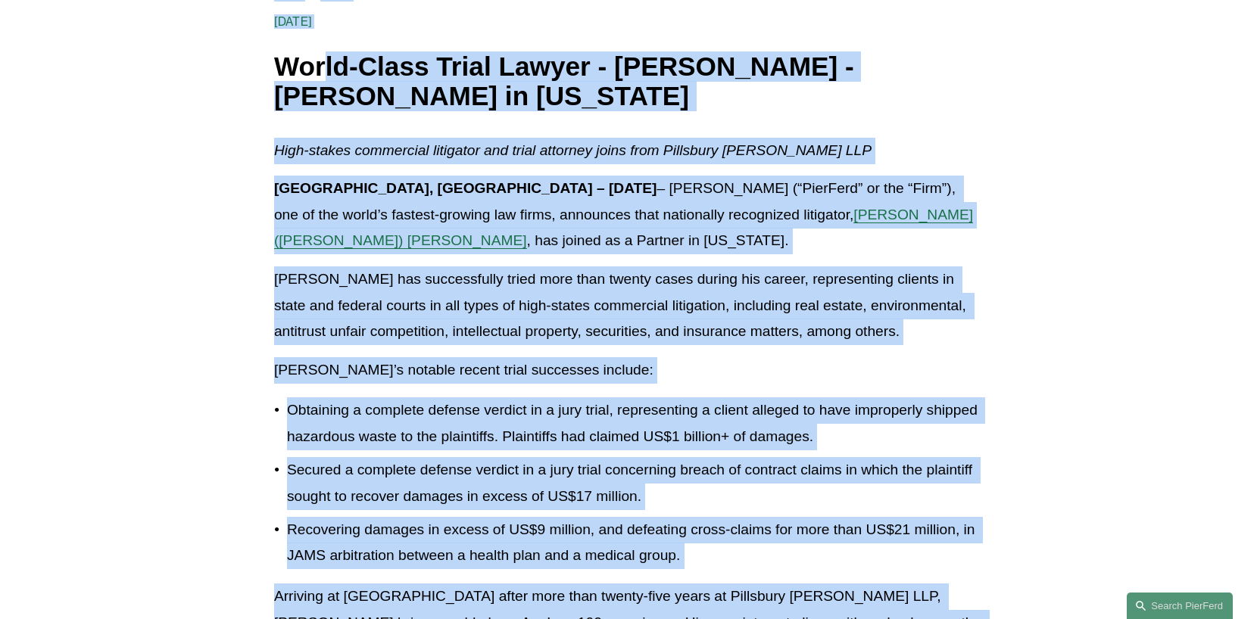
scroll to position [0, 0]
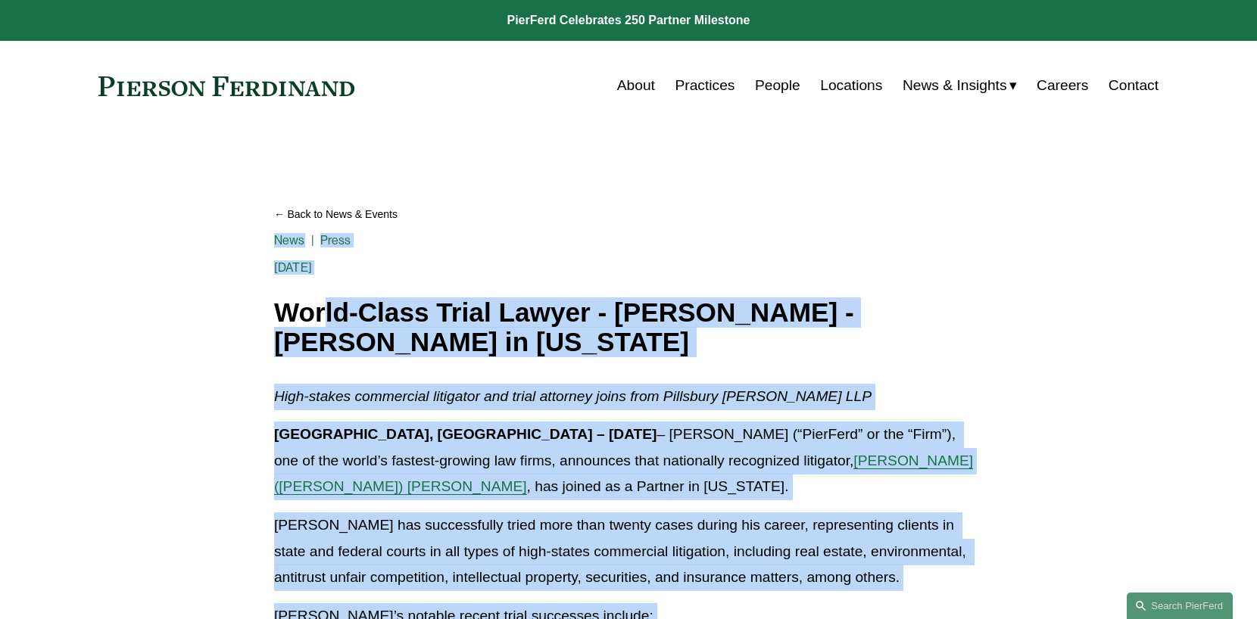
drag, startPoint x: 1164, startPoint y: 571, endPoint x: 82, endPoint y: 74, distance: 1190.4
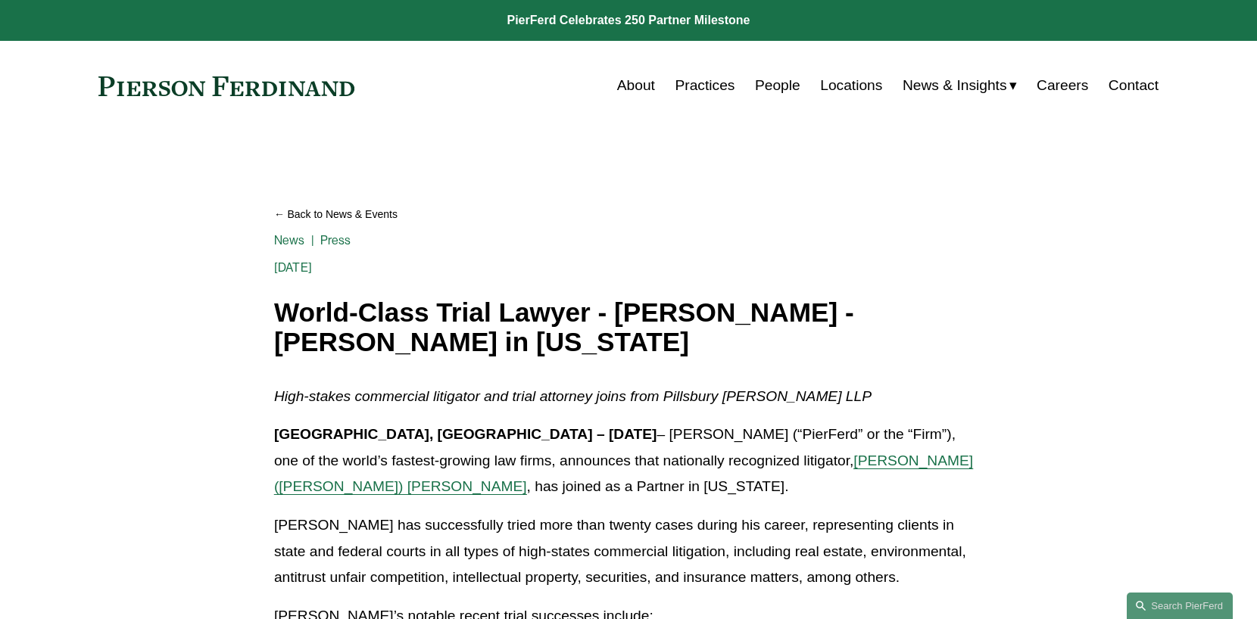
click at [82, 74] on div "Skip to Content About Practices People Locations" at bounding box center [628, 85] width 1257 height 89
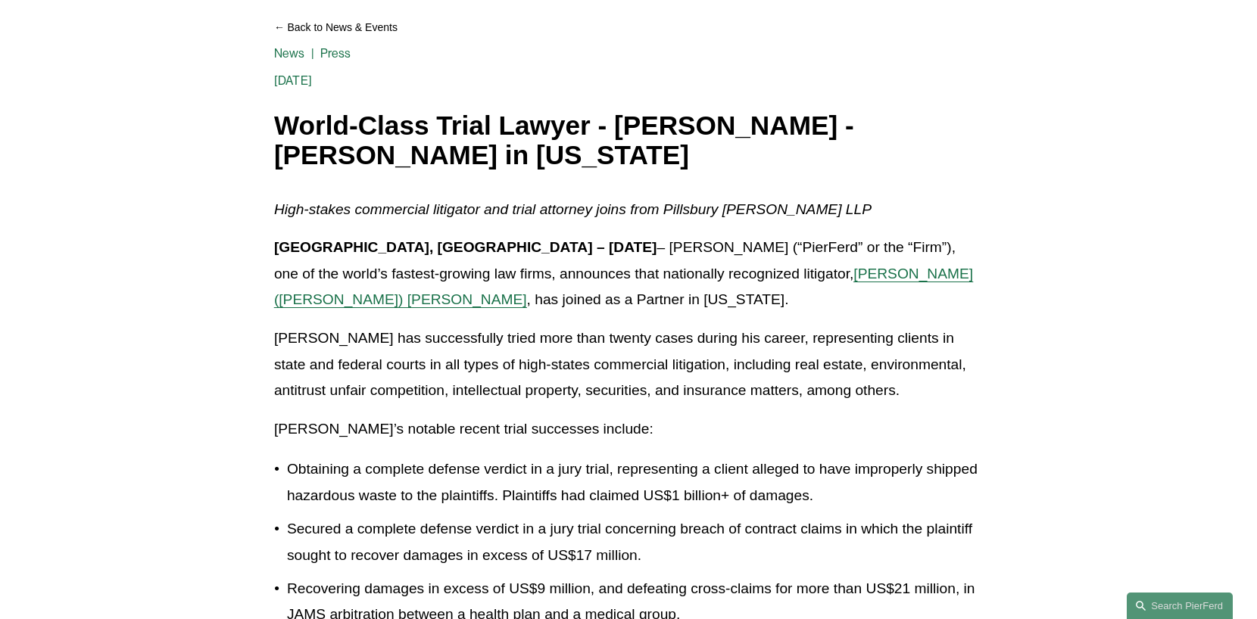
scroll to position [379, 0]
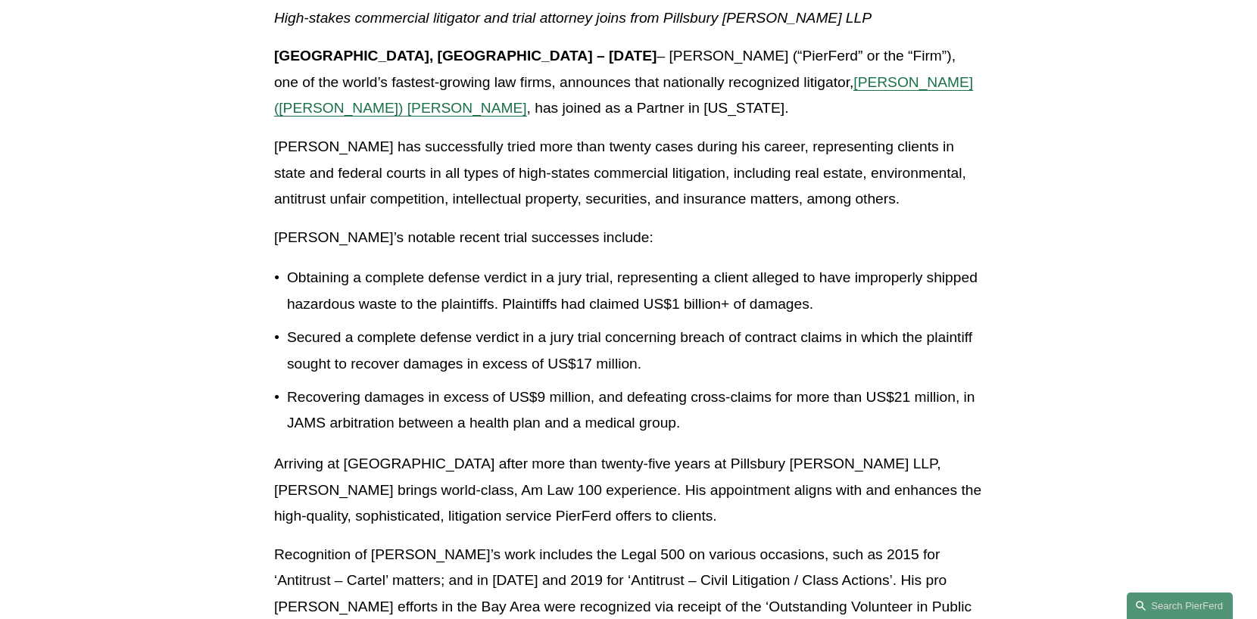
drag, startPoint x: 82, startPoint y: 69, endPoint x: 664, endPoint y: 364, distance: 652.8
click at [567, 364] on p "Secured a complete defense verdict in a jury trial concerning breach of contrac…" at bounding box center [635, 351] width 696 height 52
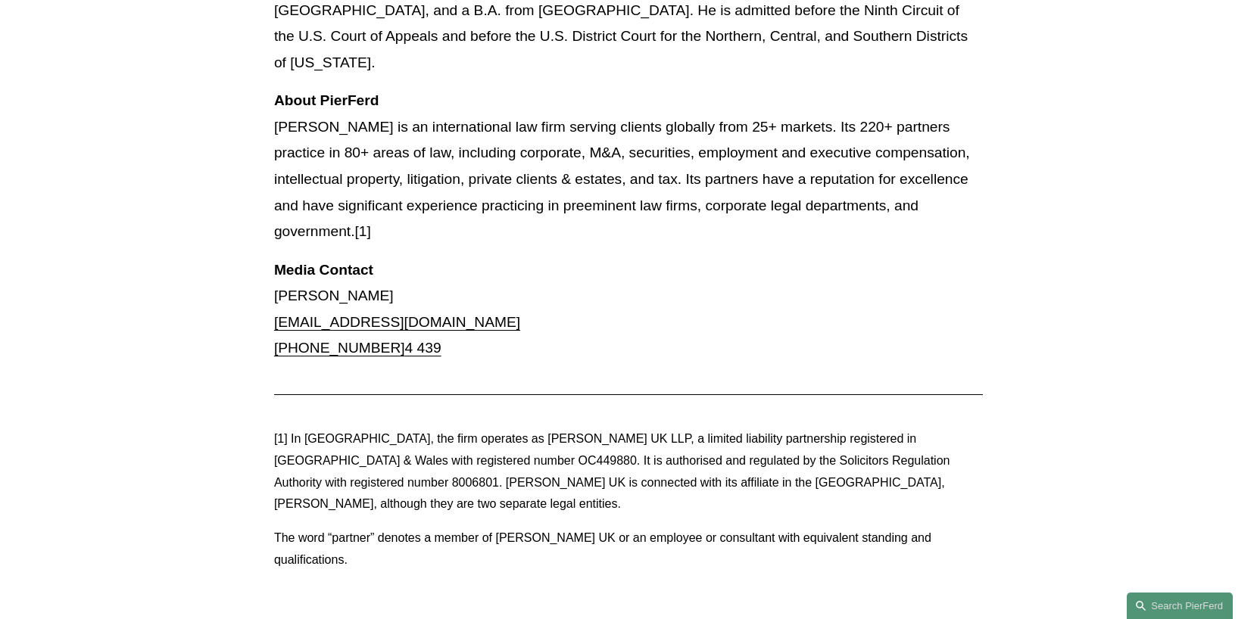
scroll to position [1514, 0]
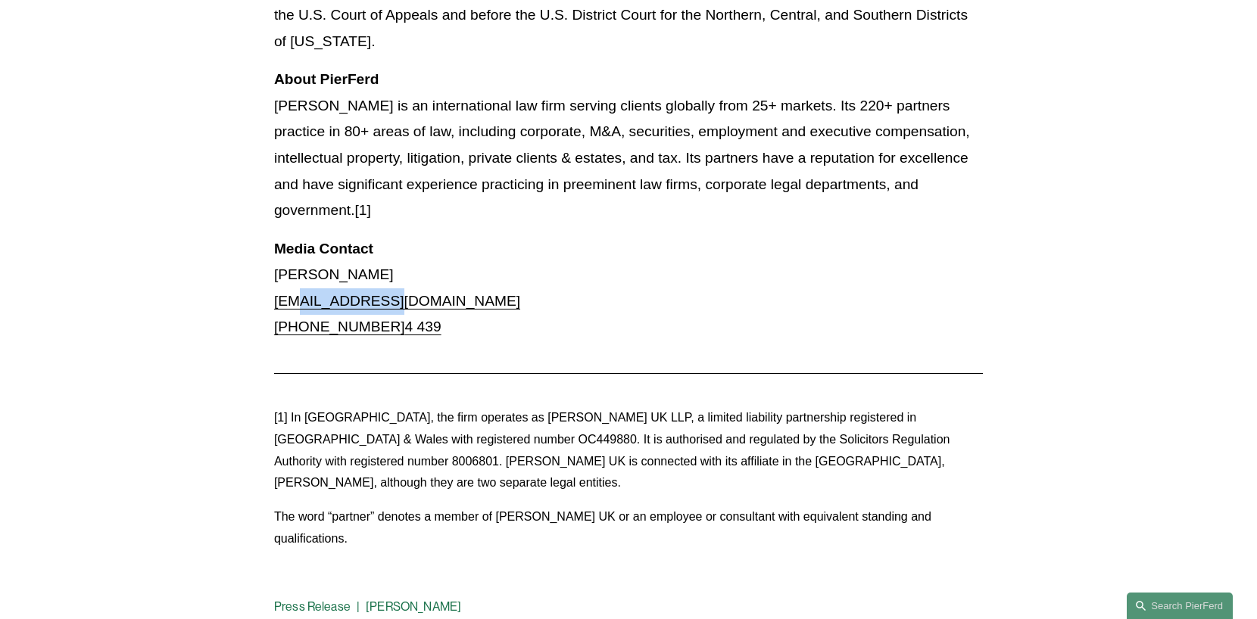
drag, startPoint x: 400, startPoint y: 279, endPoint x: 301, endPoint y: 284, distance: 98.6
click at [301, 284] on p "Media Contact Ben Rothschild pf@thoburns.com +44 7564 58 4 439" at bounding box center [628, 288] width 709 height 104
copy link "thoburns.com"
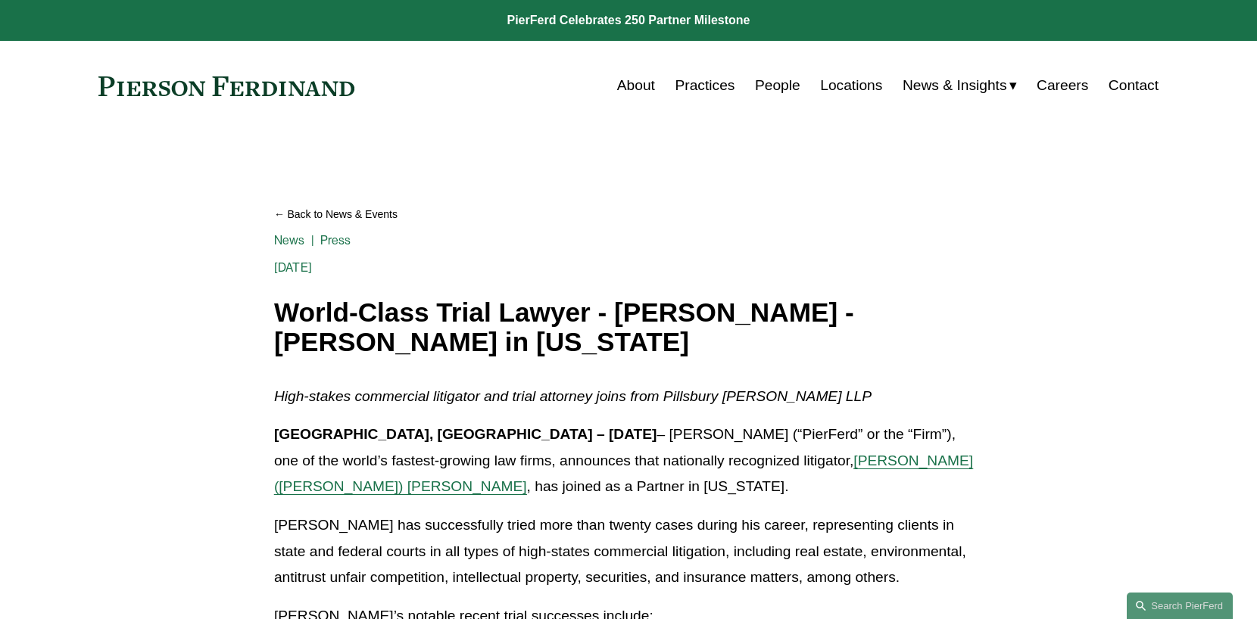
scroll to position [252, 0]
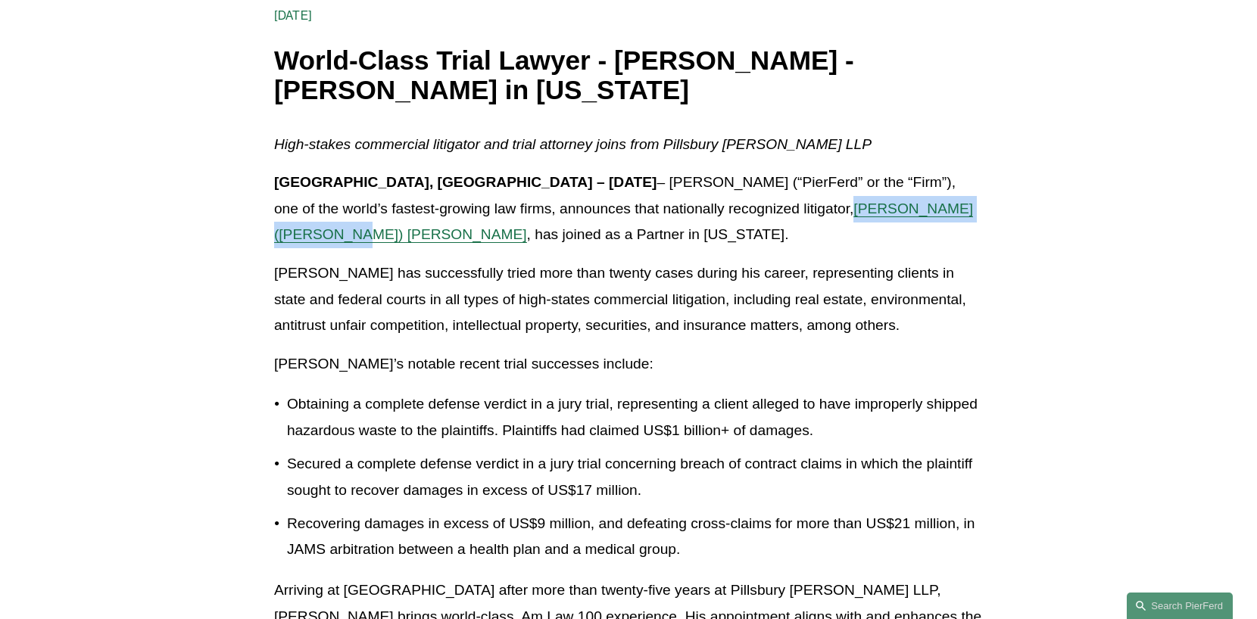
drag, startPoint x: 874, startPoint y: 213, endPoint x: 692, endPoint y: 219, distance: 181.8
click at [567, 219] on p "Palo Alto, CA – May 27, 2025 – Pierson Ferdinand LLP (“PierFerd” or the “Firm”)…" at bounding box center [628, 209] width 709 height 79
copy span "[PERSON_NAME] ([PERSON_NAME]) [PERSON_NAME]"
click at [518, 373] on p "[PERSON_NAME]’s notable recent trial successes include:" at bounding box center [628, 364] width 709 height 26
